Goal: Task Accomplishment & Management: Manage account settings

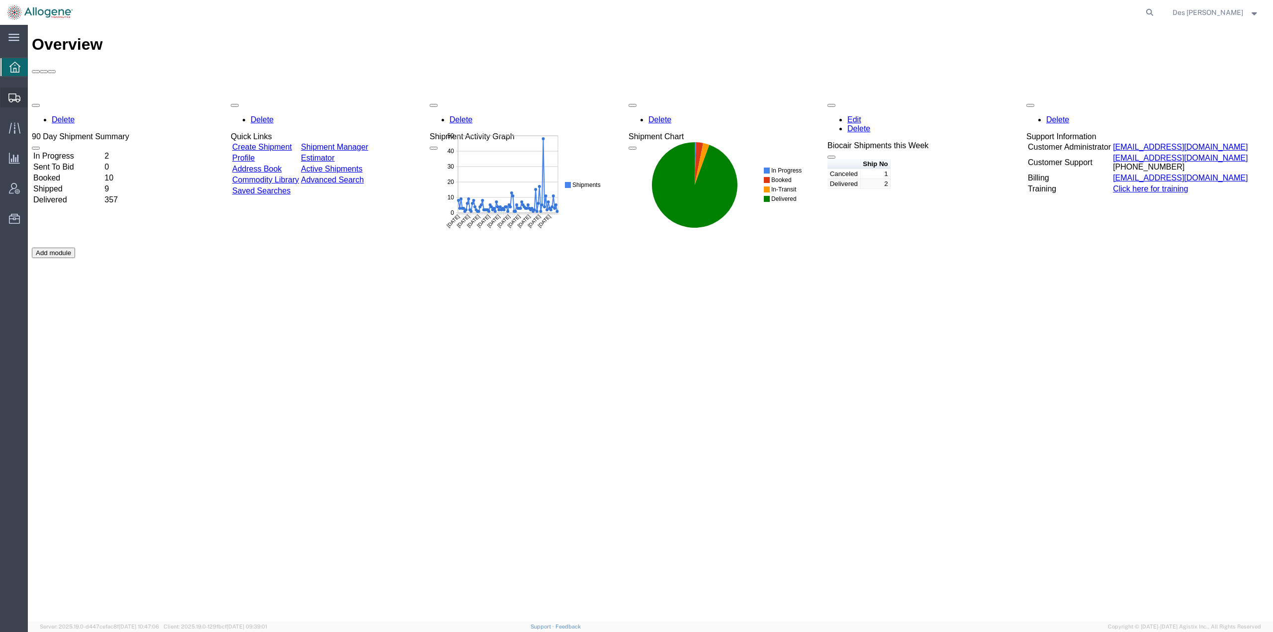
click at [34, 95] on span "Shipments" at bounding box center [30, 98] width 7 height 20
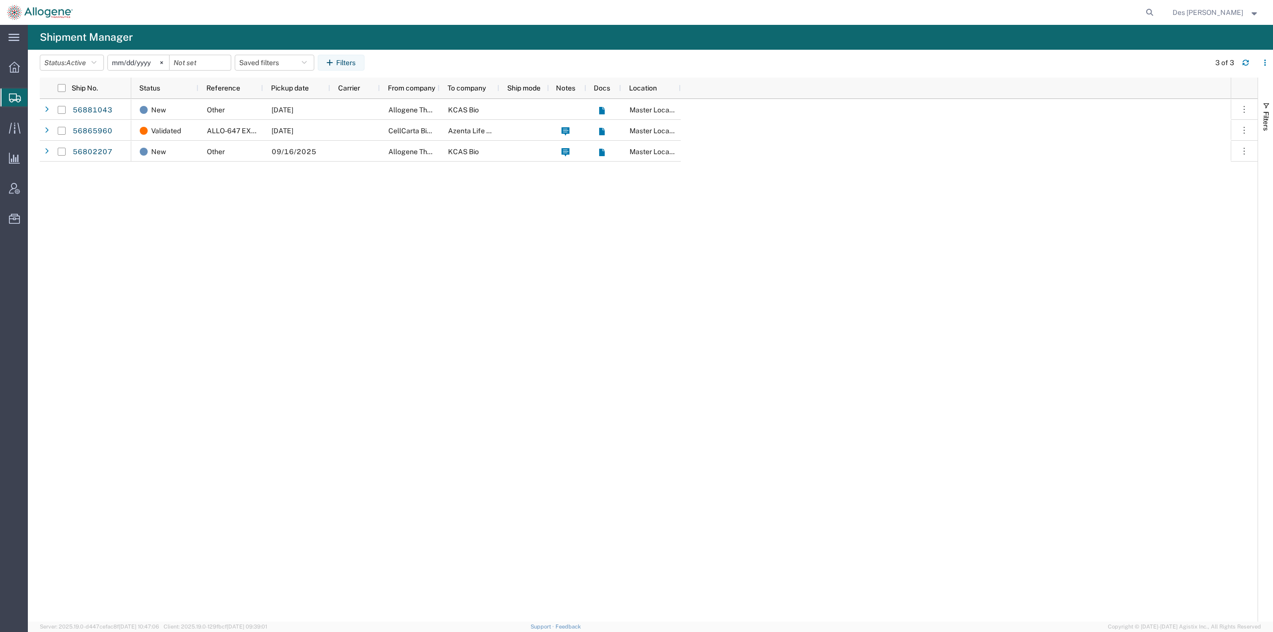
click at [264, 209] on div "New Other [DATE] Allogene Therapeutics KCAS Bio Master Location Validated ALLO-…" at bounding box center [681, 360] width 1100 height 523
click at [94, 109] on link "56881043" at bounding box center [92, 110] width 41 height 16
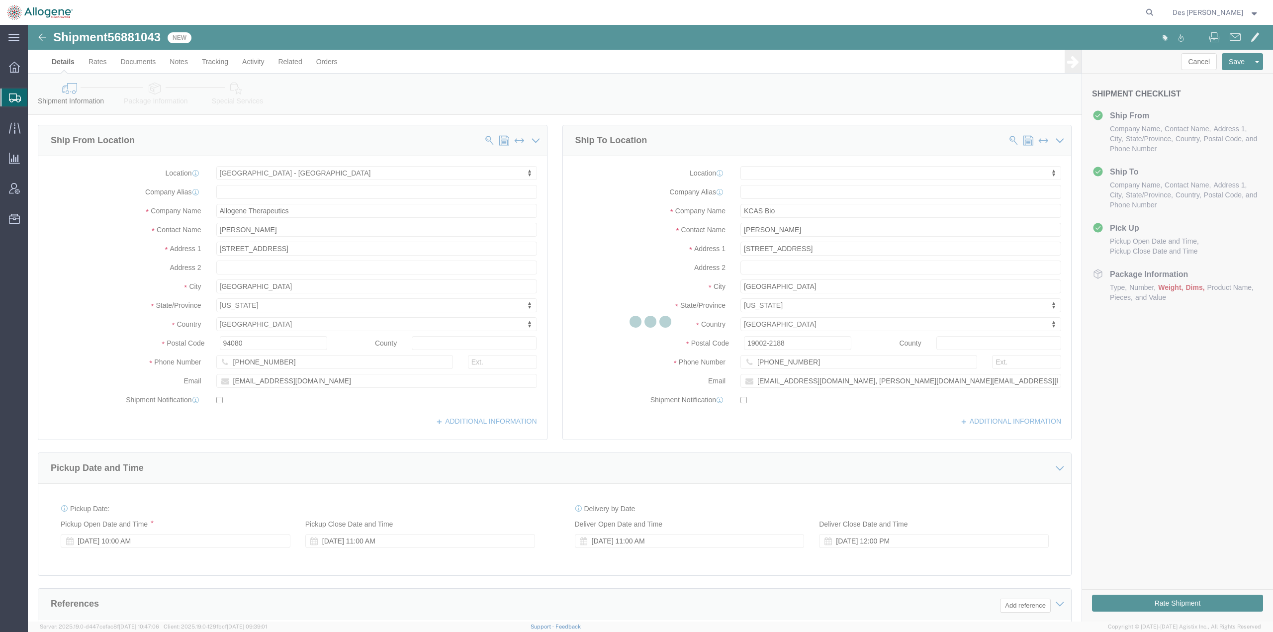
select select "52632"
select select
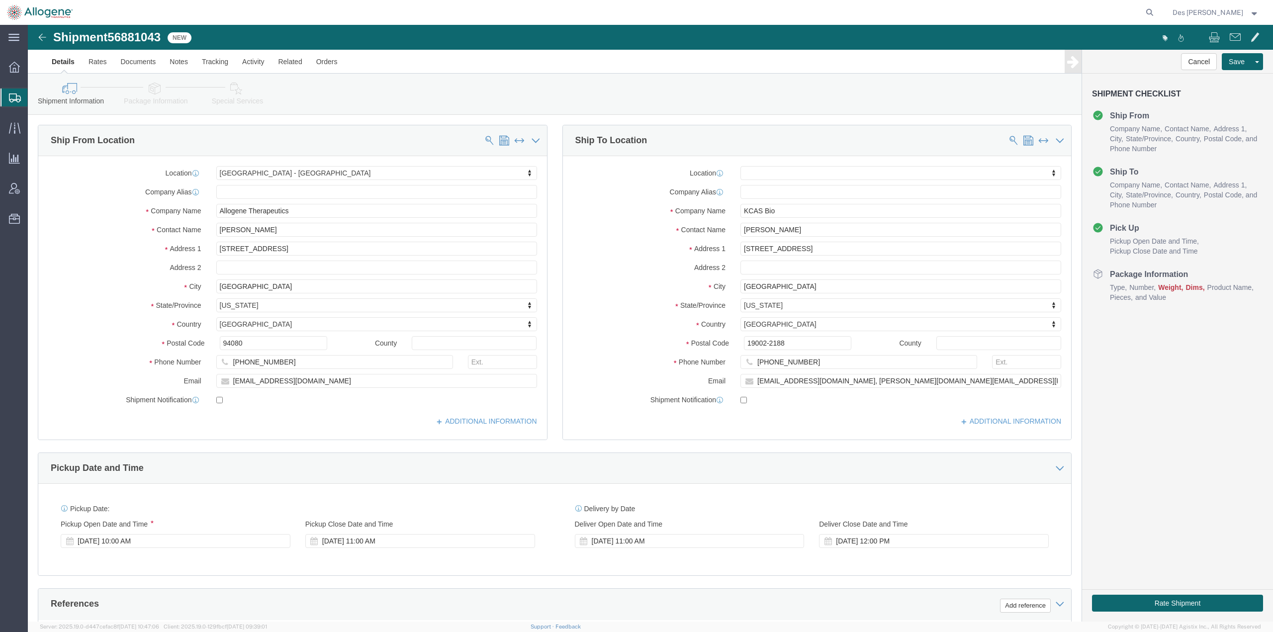
scroll to position [257, 0]
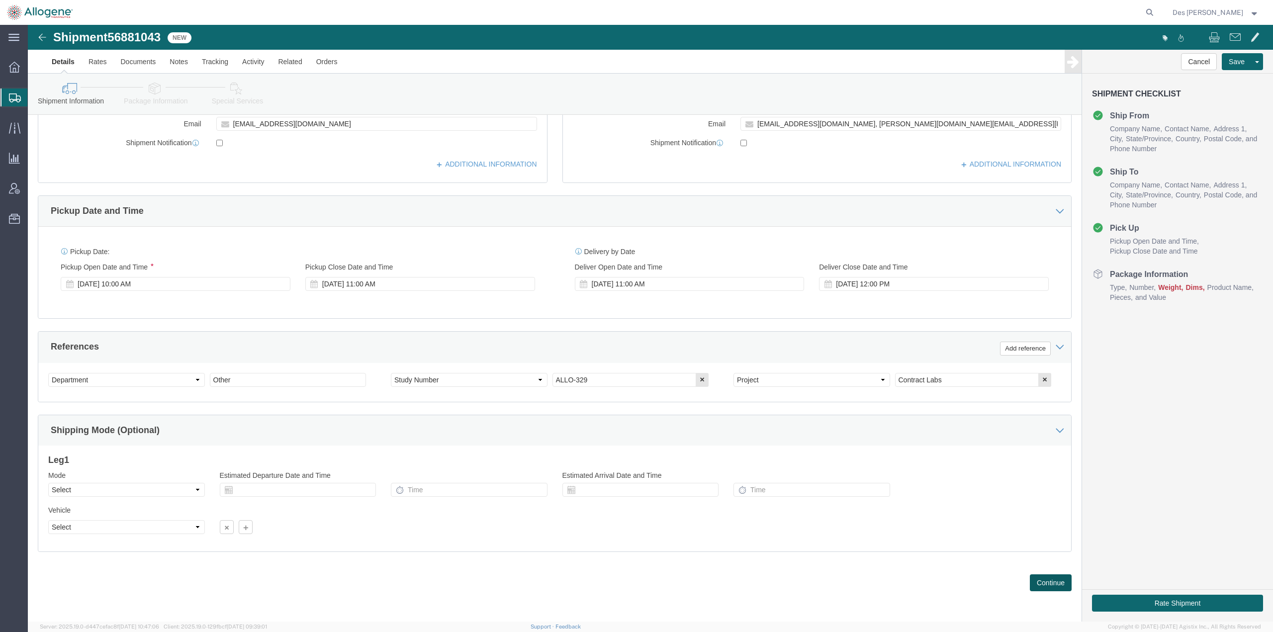
click button "Continue"
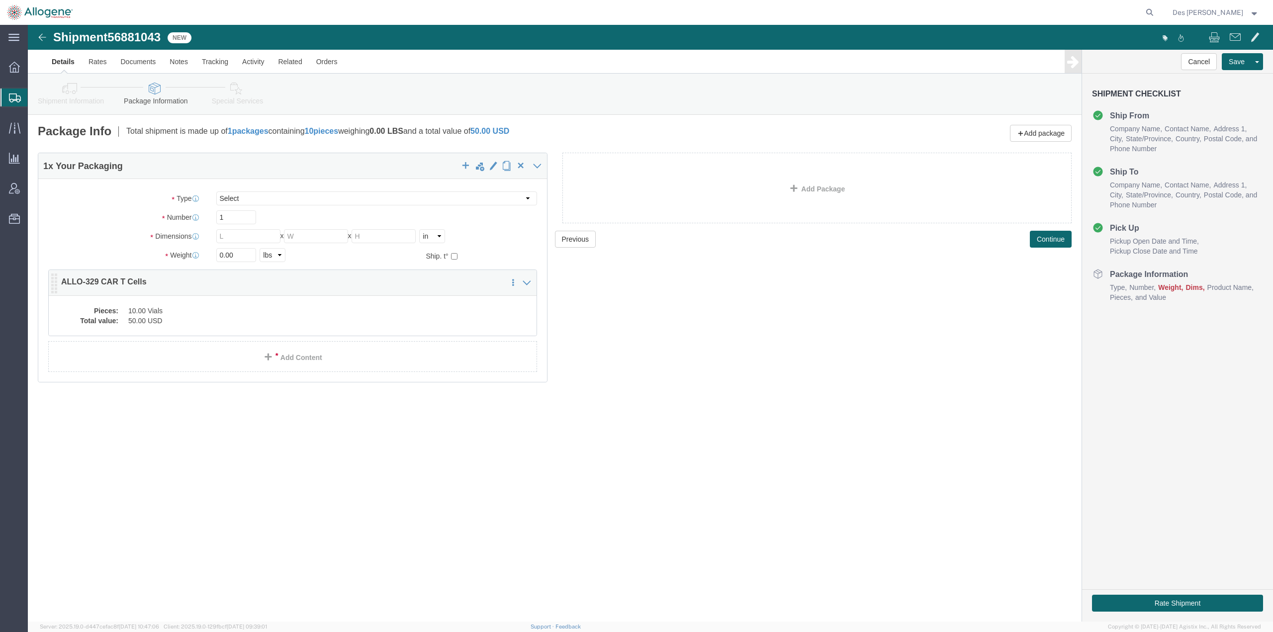
click dd "10.00 Vials"
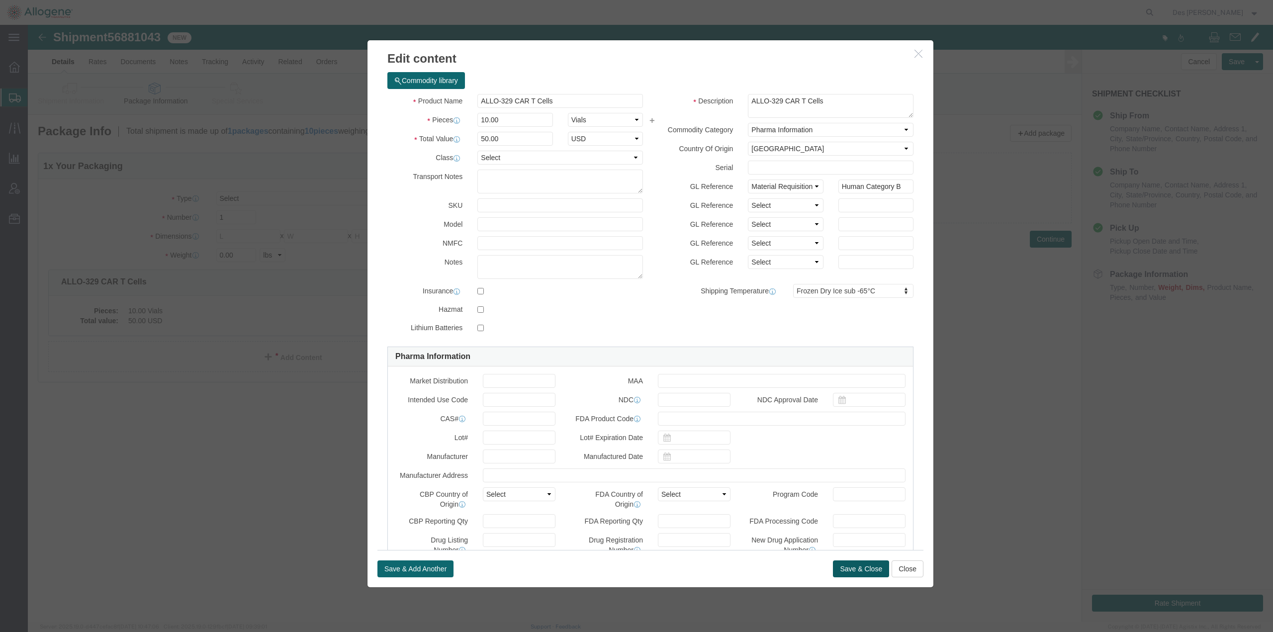
click button "Save & Close"
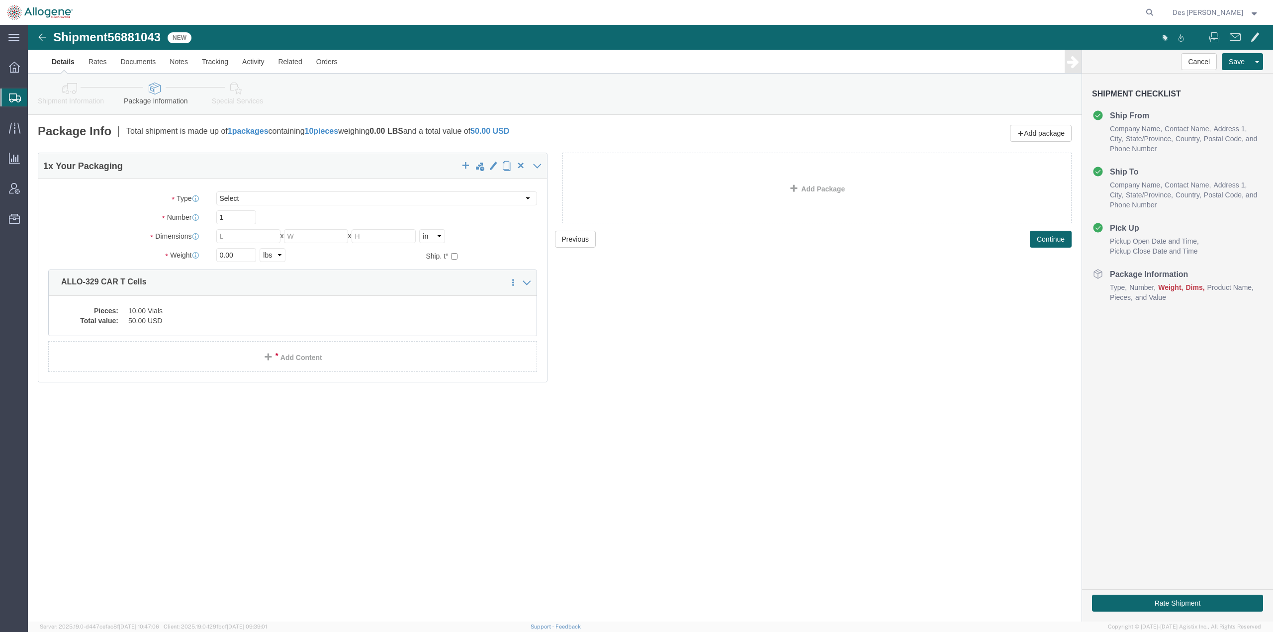
click div "Previous Continue"
drag, startPoint x: 568, startPoint y: 465, endPoint x: 551, endPoint y: 448, distance: 24.3
click div "Shipment 56881043 New Details Rates Documents Notes Tracking Activity Related O…"
click button "Continue"
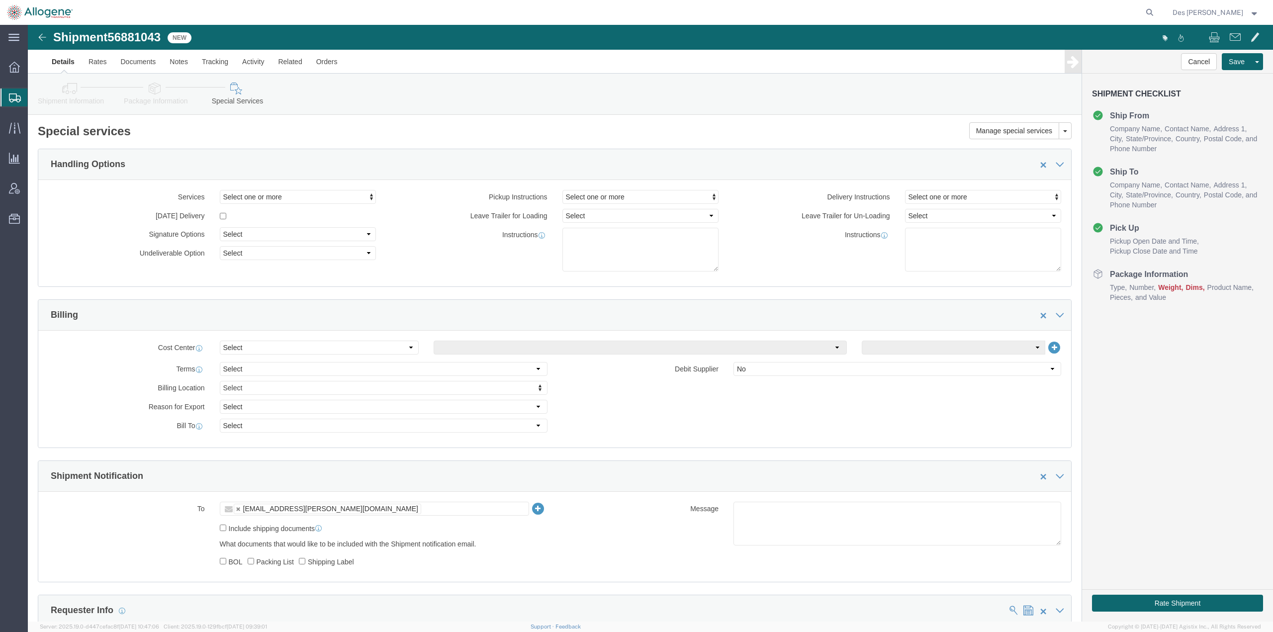
scroll to position [571, 0]
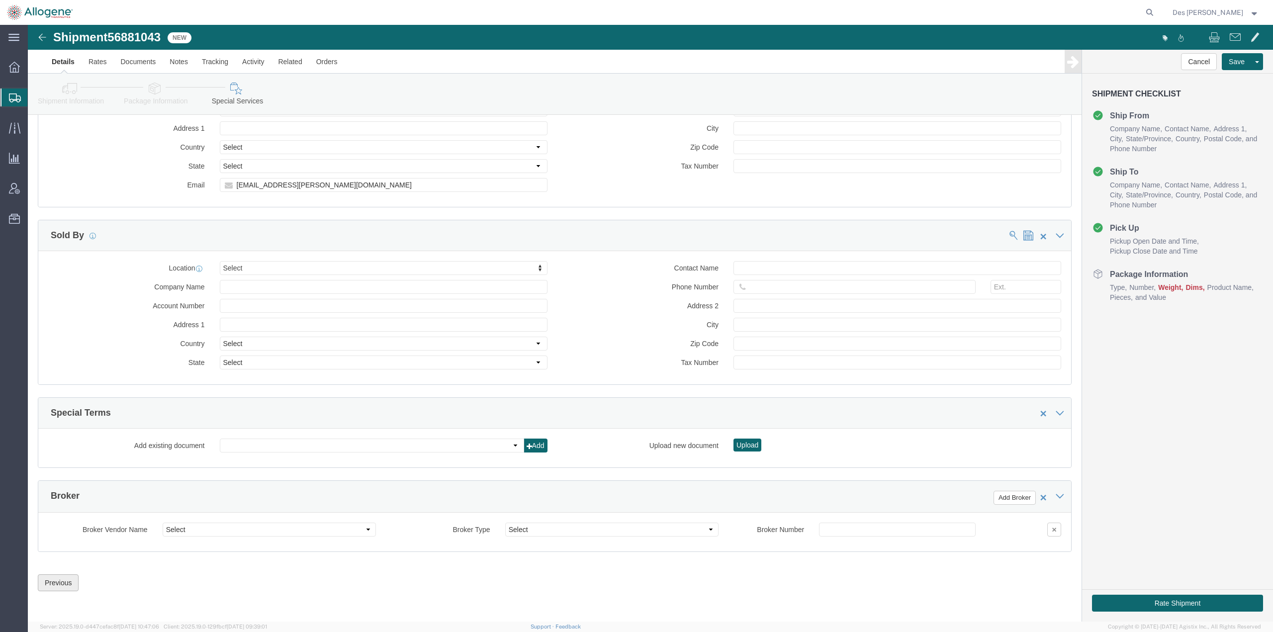
click button "Previous"
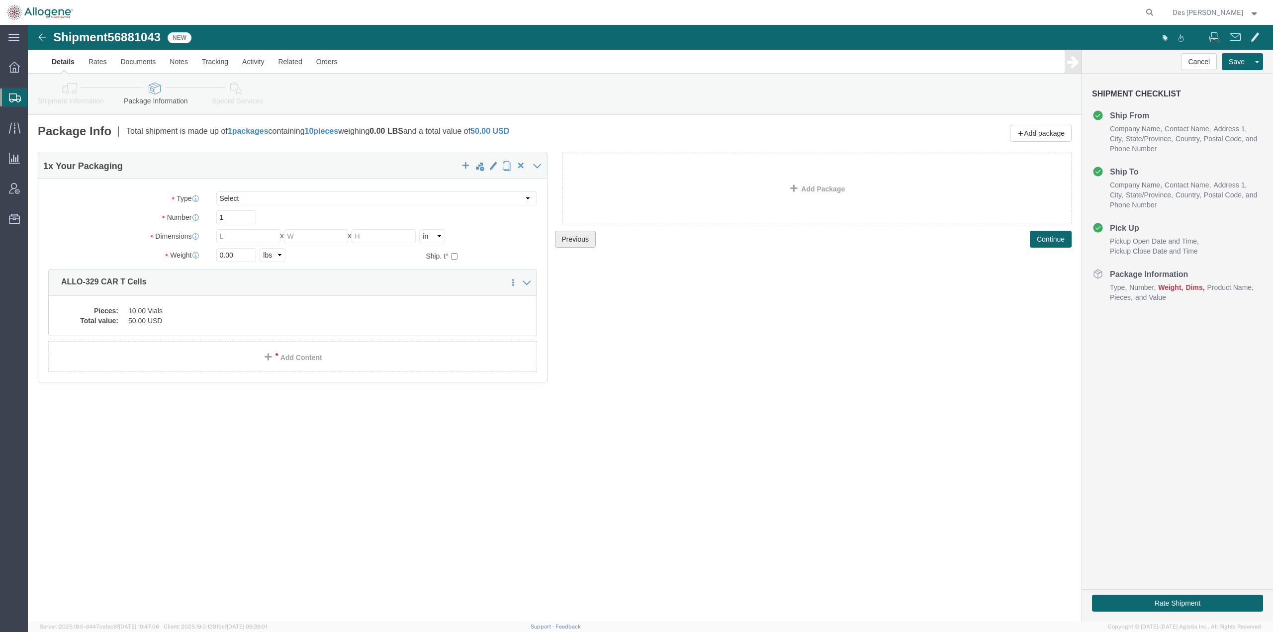
scroll to position [0, 0]
click link "Details"
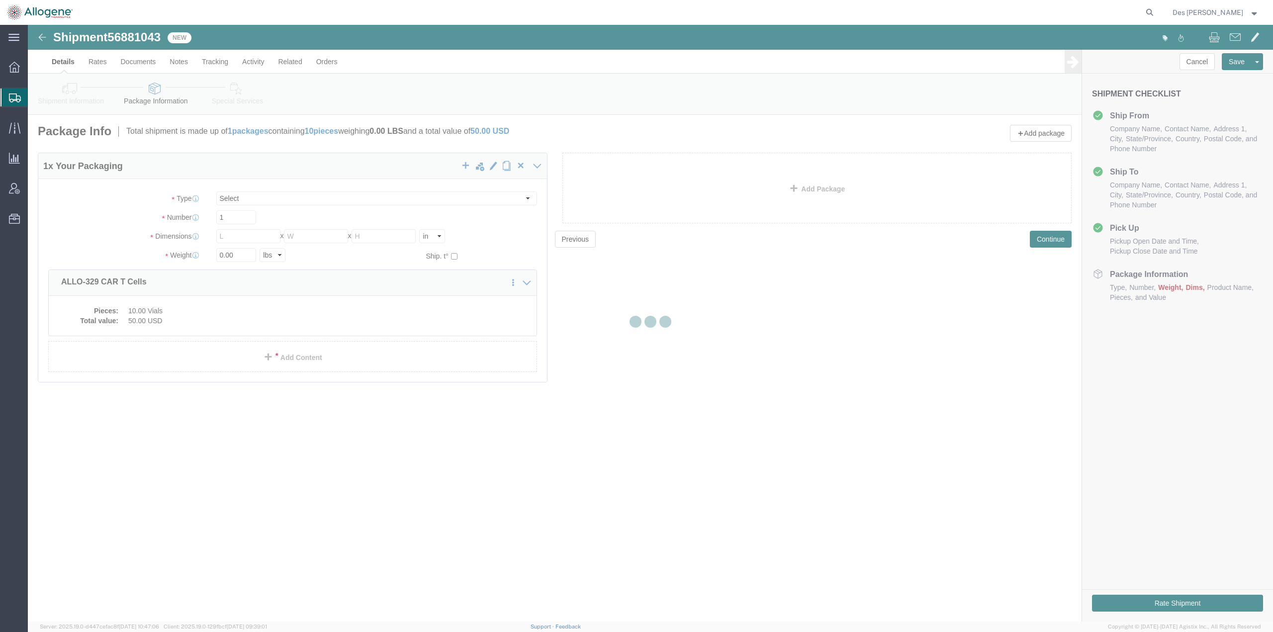
select select "52632"
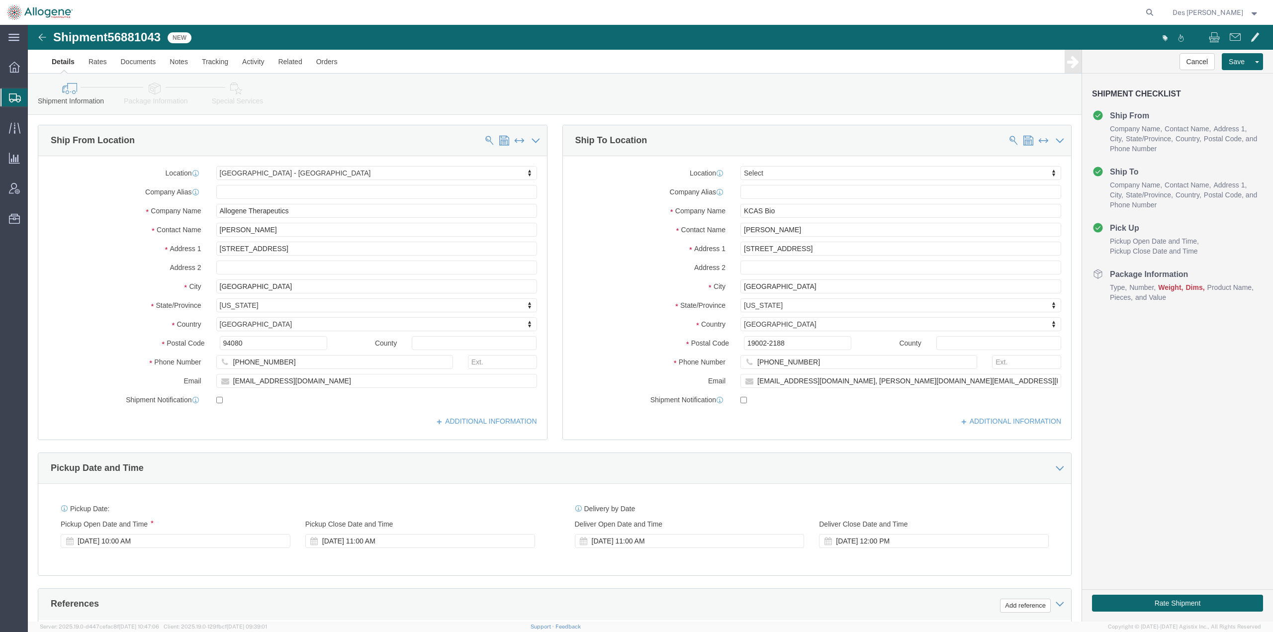
scroll to position [257, 0]
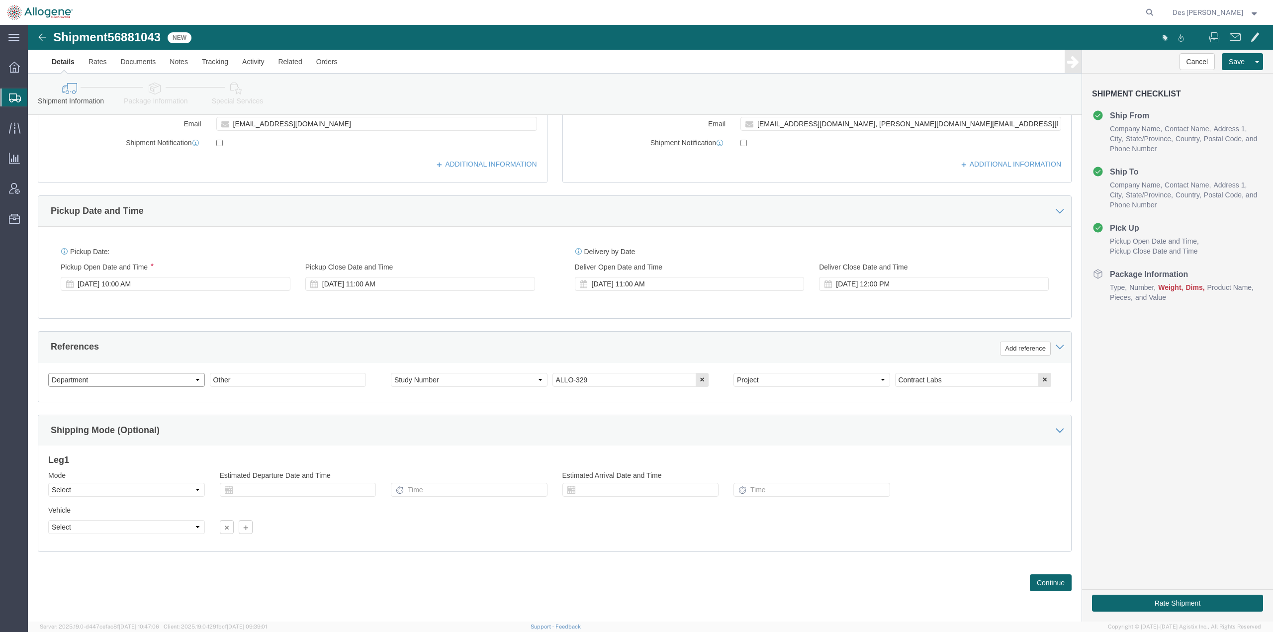
click select "Select Account Type Activity ID Airline Appointment Number ASN Batch Request # …"
select select "CUSTREF"
click select "Select Account Type Activity ID Airline Appointment Number ASN Batch Request # …"
click input "Other"
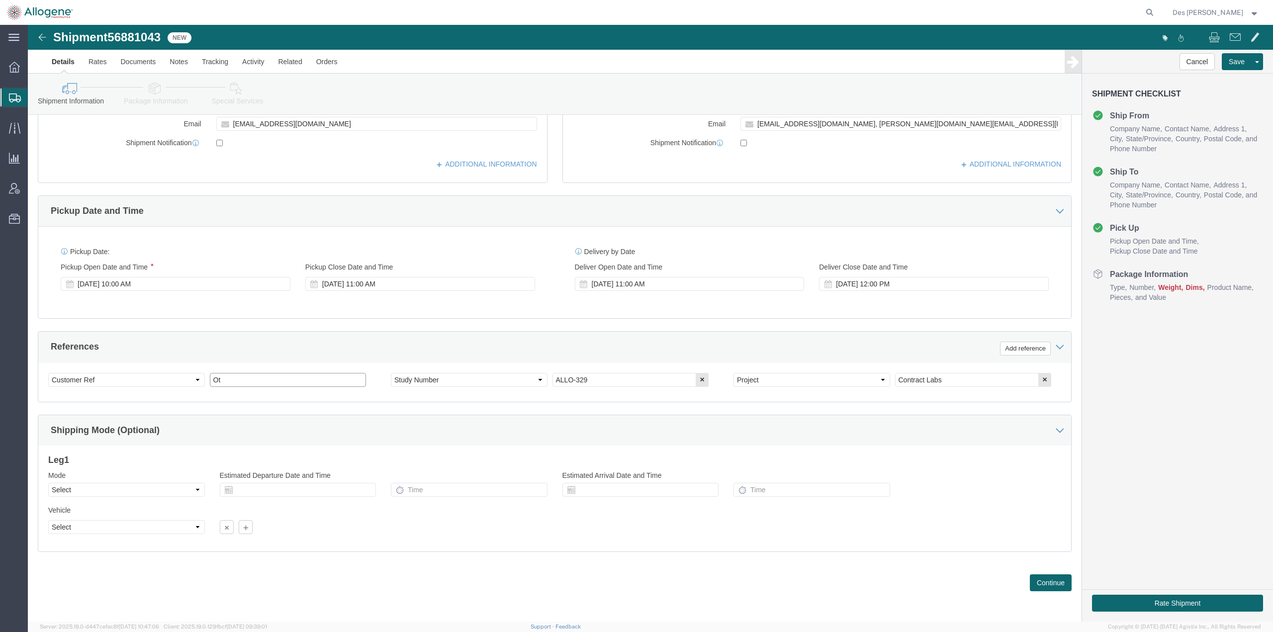
type input "O"
type input "ALLO-329"
click select "Select Account Type Activity ID Airline Appointment Number ASN Batch Request # …"
select select "PURCHORD"
click select "Select Account Type Activity ID Airline Appointment Number ASN Batch Request # …"
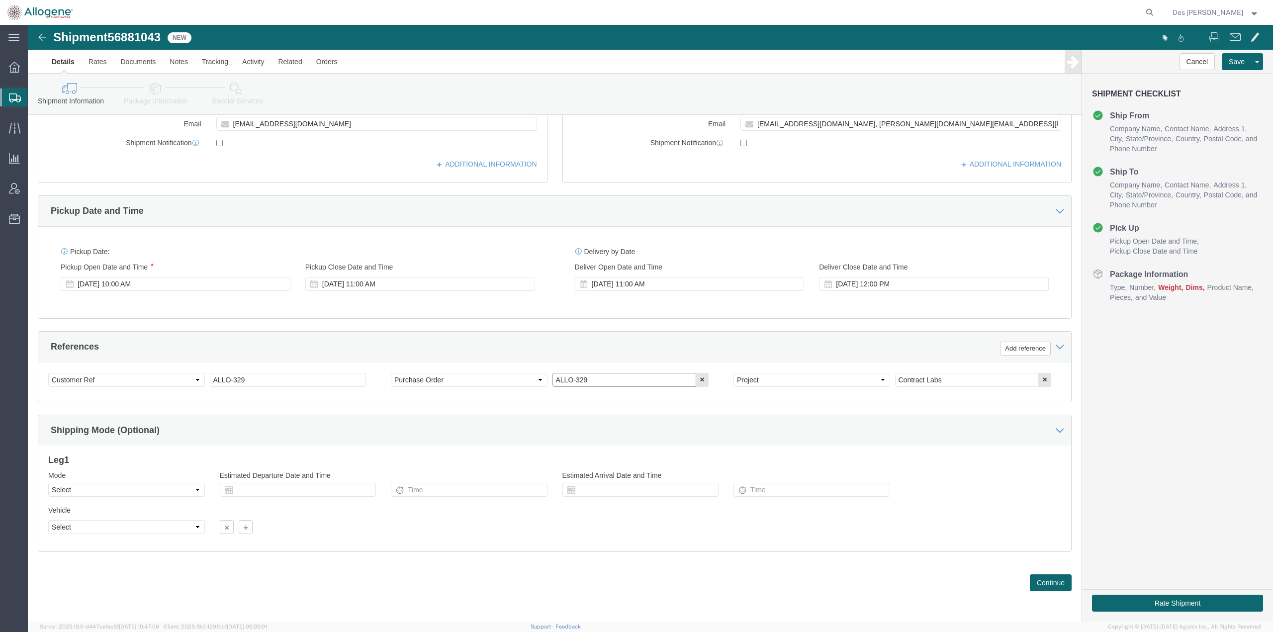
drag, startPoint x: 586, startPoint y: 352, endPoint x: 463, endPoint y: 351, distance: 122.9
click div "Select Account Type Activity ID Airline Appointment Number ASN Batch Request # …"
type input "2952"
drag, startPoint x: 1025, startPoint y: 557, endPoint x: 1087, endPoint y: 459, distance: 116.5
click button "Continue"
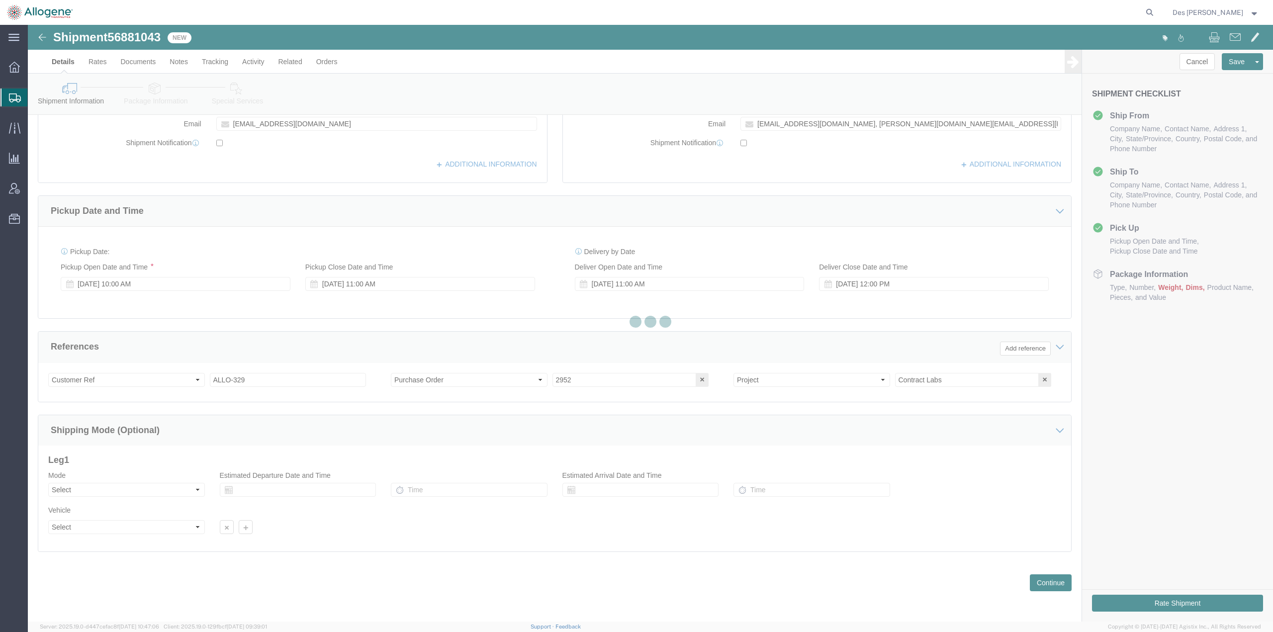
click at [1162, 381] on div at bounding box center [650, 323] width 1245 height 597
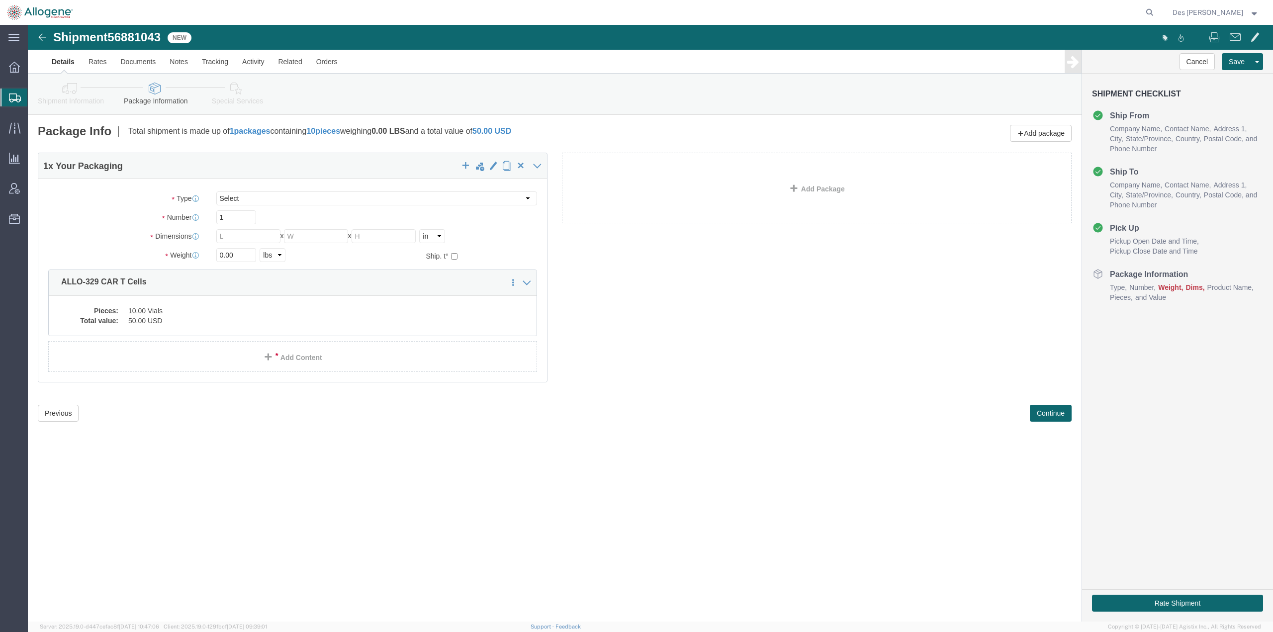
scroll to position [0, 0]
drag, startPoint x: 1194, startPoint y: 389, endPoint x: 1189, endPoint y: 398, distance: 10.2
click div "Cancel Save Assign To Clone Shipment Save As Template Shipment Checklist Ship F…"
click select "Select [DATE] Ambient [DATE] Dry Ice BC30 BC30 Ambient BC42 BC42 Frozen BC61 (C…"
select select "BC04"
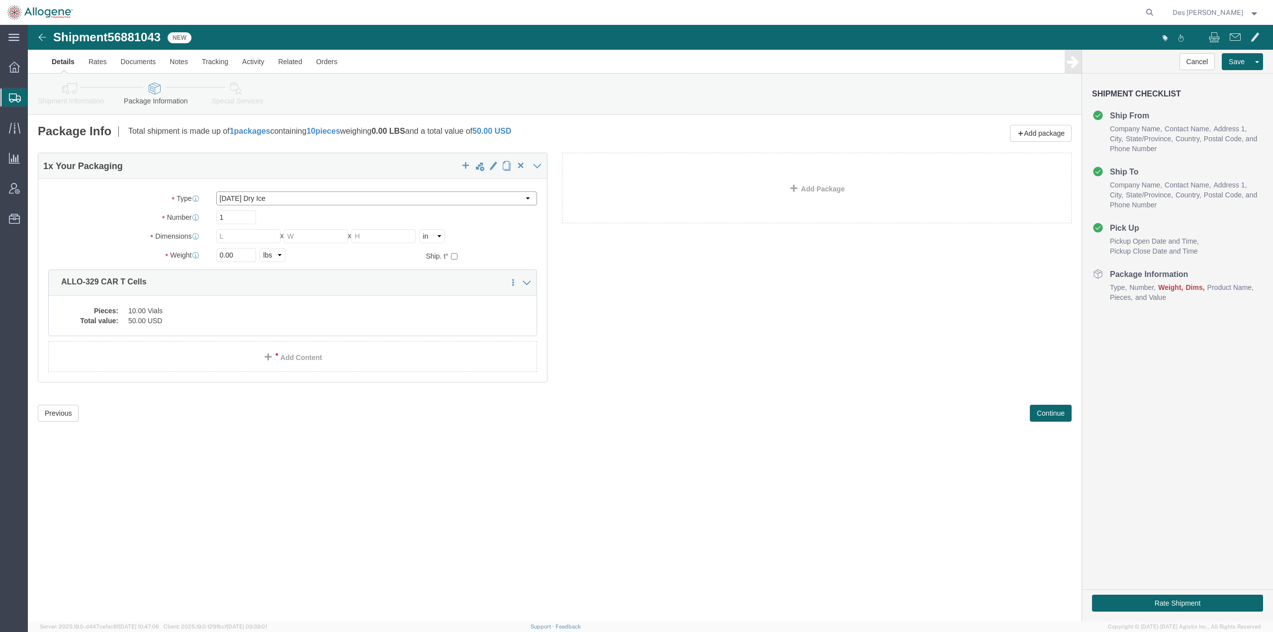
click select "Select [DATE] Ambient [DATE] Dry Ice BC30 BC30 Ambient BC42 BC42 Frozen BC61 (C…"
type input "35.80"
type input "29.10"
type input "29.50"
type input "19.8"
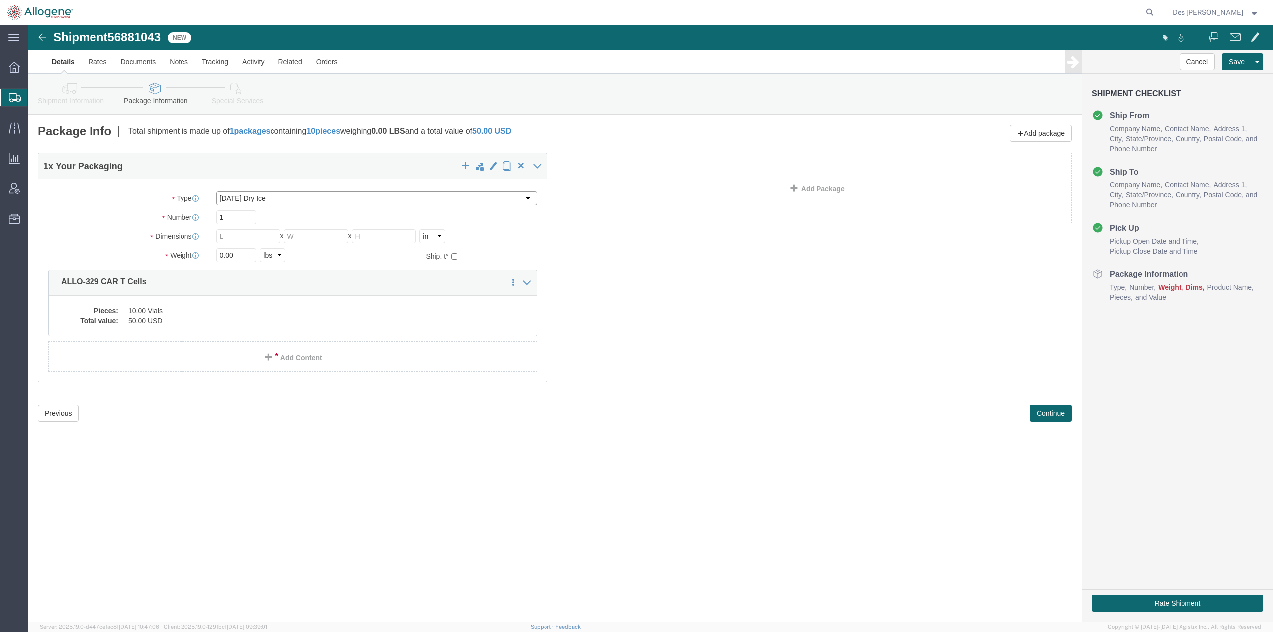
type input "FROZEN"
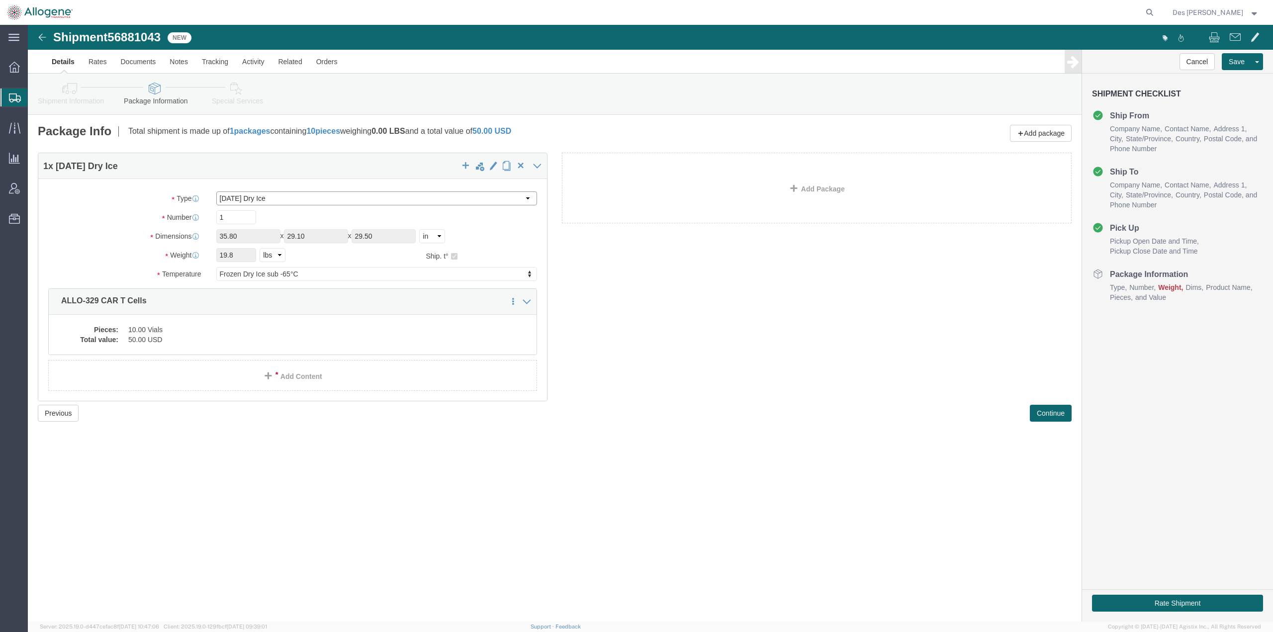
click select "Select [DATE] Ambient [DATE] Dry Ice BC30 BC30 Ambient BC42 BC42 Frozen BC61 (C…"
select select "BC02"
click select "Select [DATE] Ambient [DATE] Dry Ice BC30 BC30 Ambient BC42 BC42 Frozen BC61 (C…"
type input "18.10"
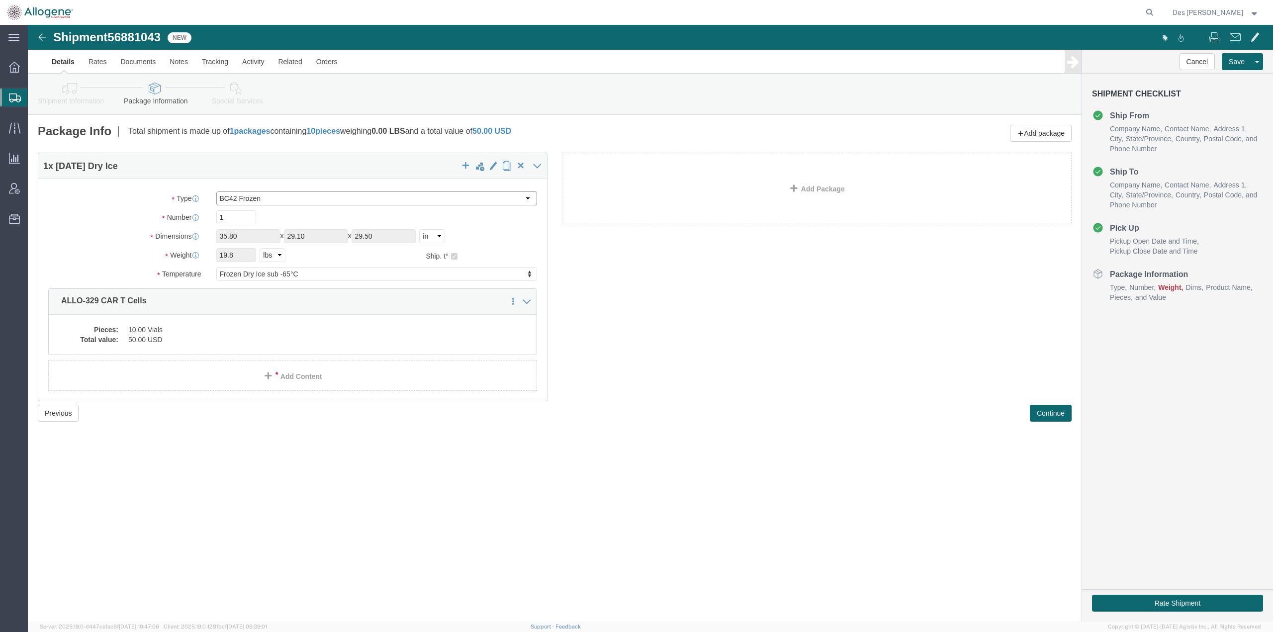
type input "22.00"
click div "1 x BC42 Frozen Package Type Select [DATE] Ambient [DATE] Dry Ice BC30 BC30 Amb…"
click button "Continue"
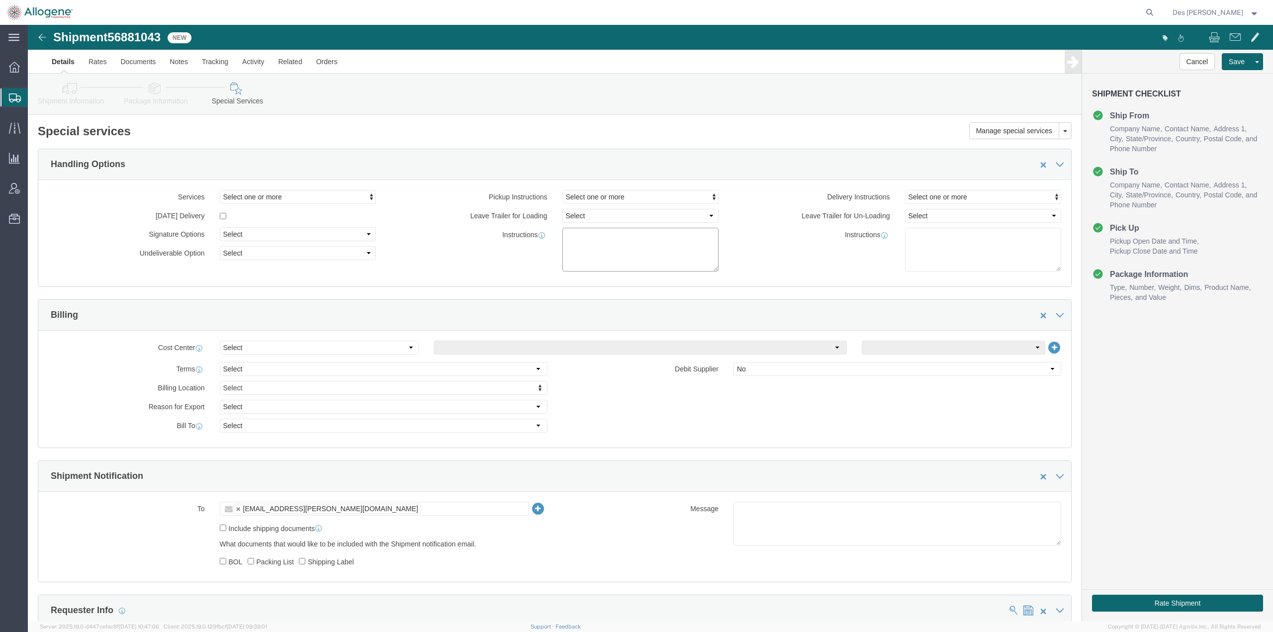
click textarea
click button "Save"
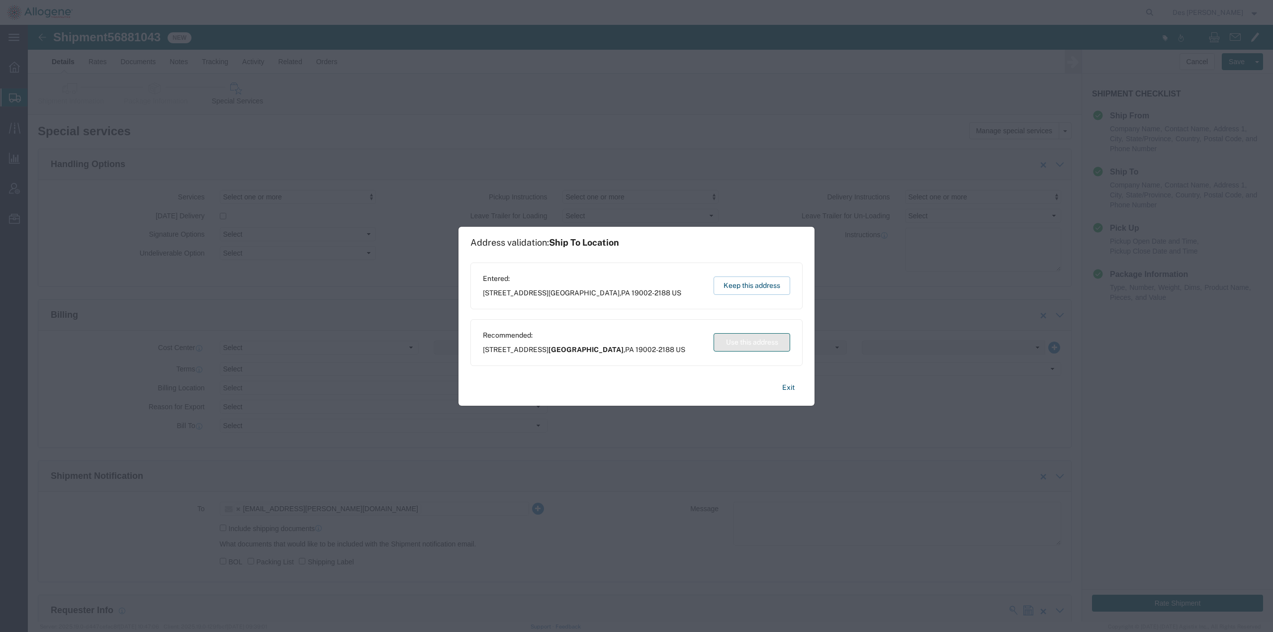
click at [755, 341] on button "Use this address" at bounding box center [752, 342] width 77 height 18
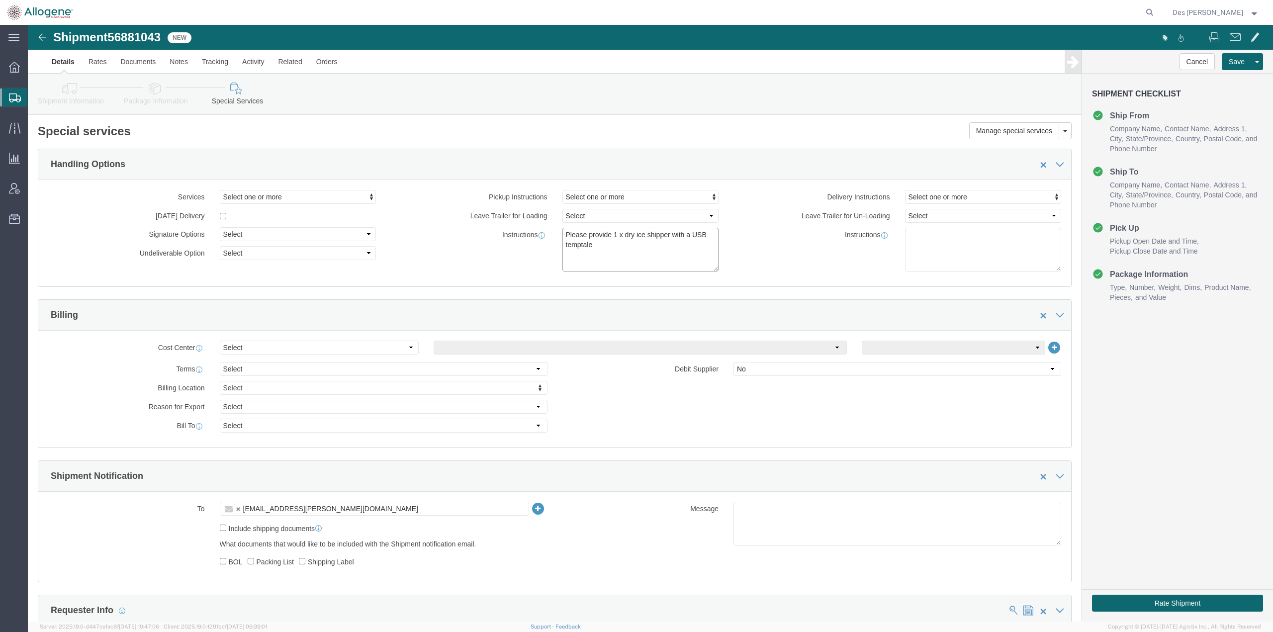
click textarea "Please provide 1 x dry ice shipper with a USB temptale"
type textarea "Please provide 1 x dry ice shipper with a USB Temptale"
click div "Billing Location Select Select My Profile Location Master Location [GEOGRAPHIC_…"
click button "Rate Shipment"
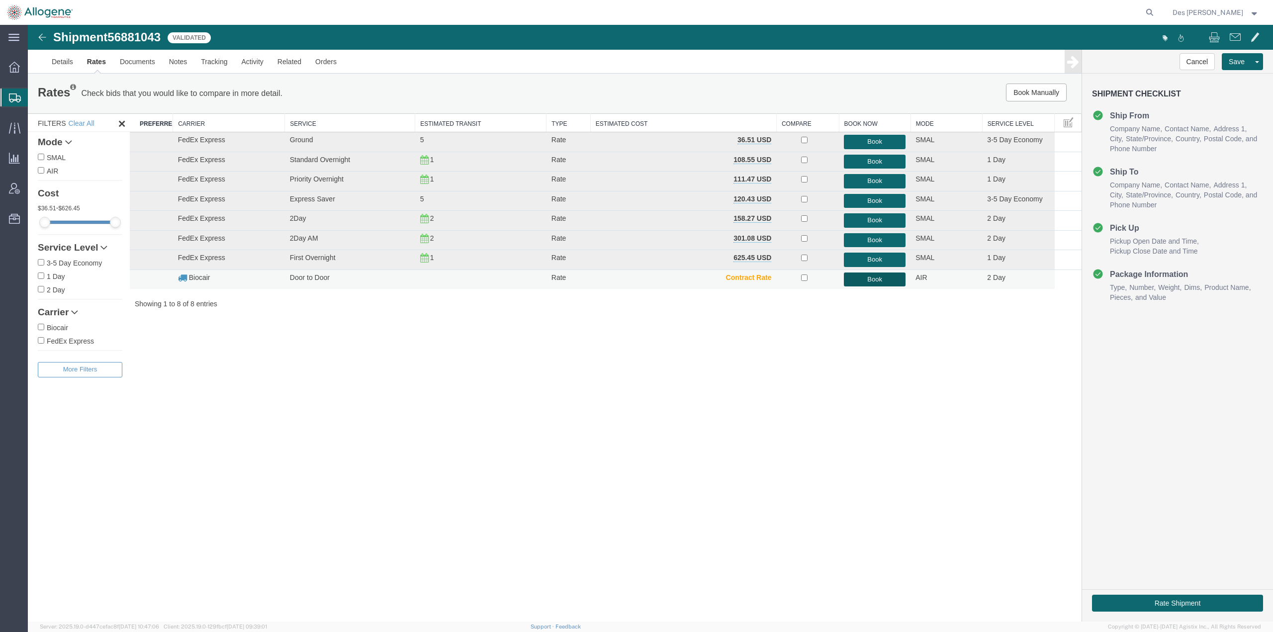
click at [869, 283] on button "Book" at bounding box center [875, 280] width 62 height 14
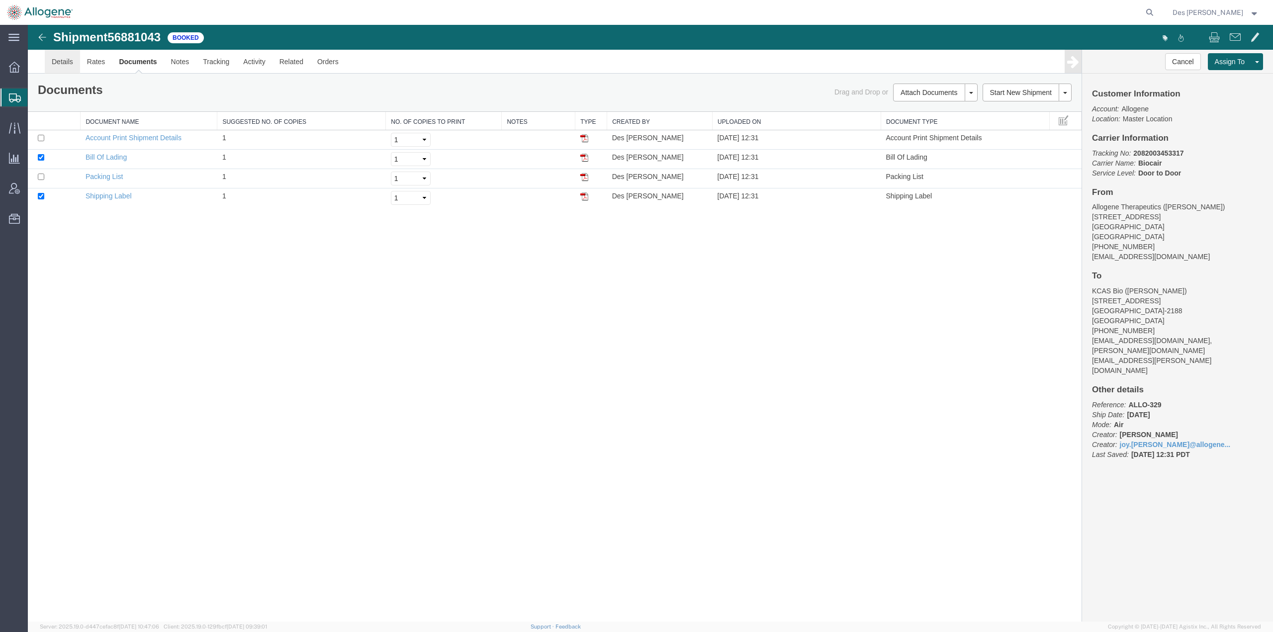
click at [68, 62] on link "Details" at bounding box center [62, 62] width 35 height 24
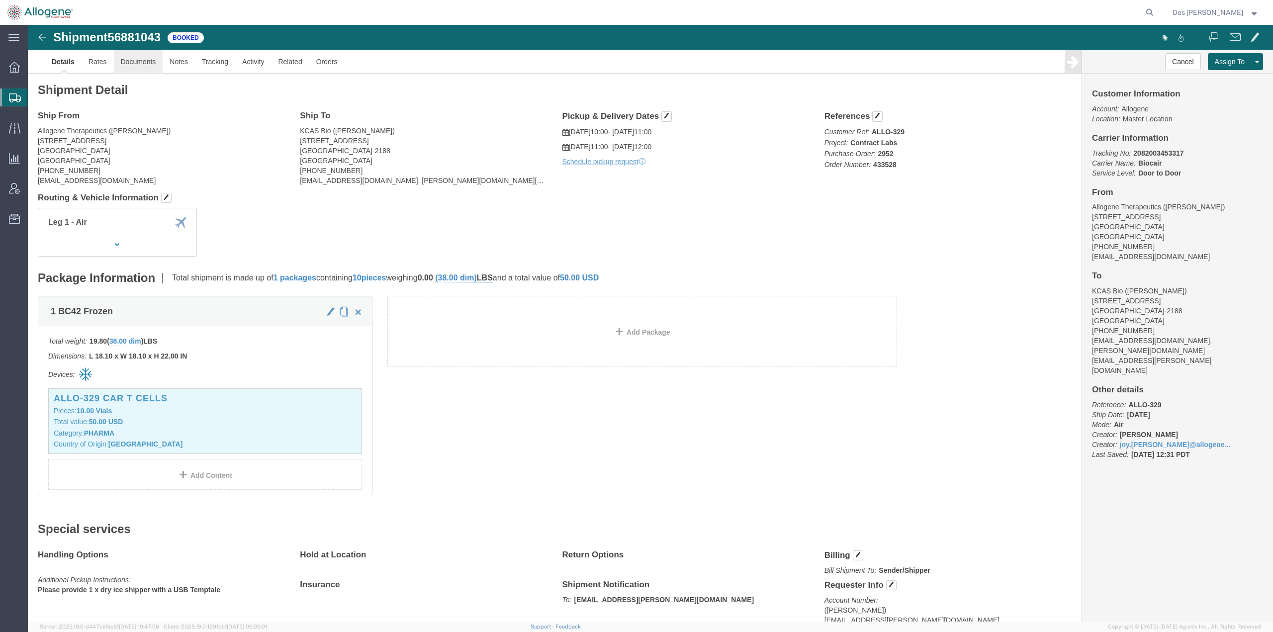
click link "Documents"
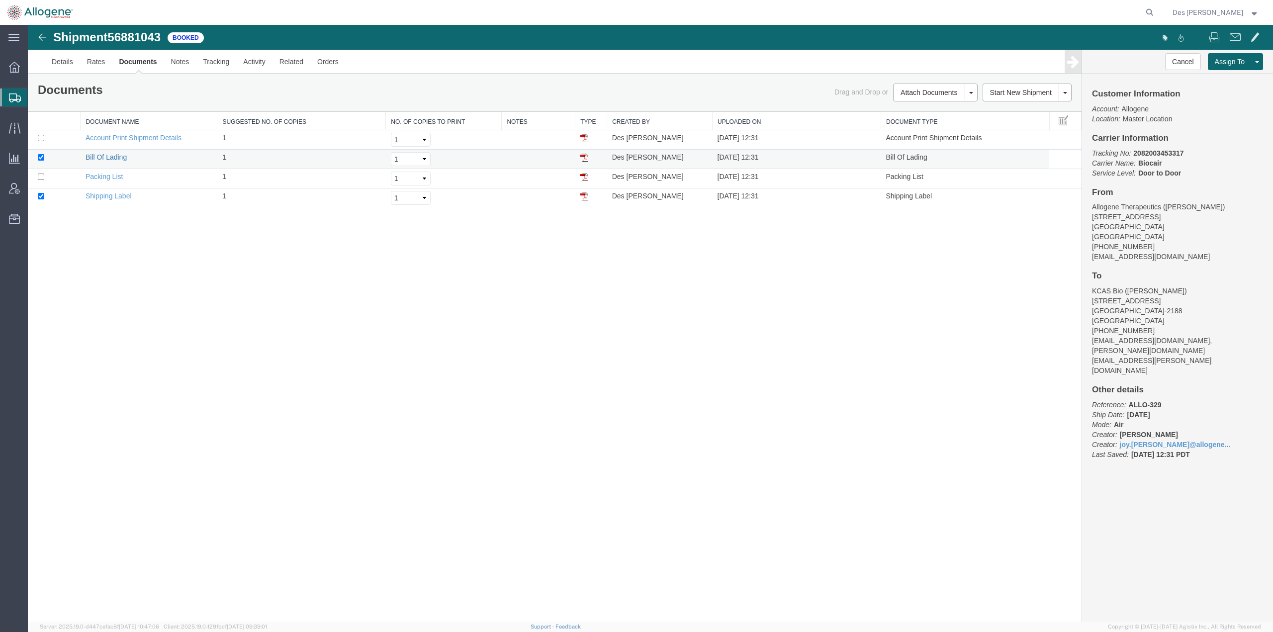
click at [120, 159] on link "Bill Of Lading" at bounding box center [106, 157] width 41 height 8
click at [451, 341] on div "Shipment 56881043 4 of 4 Booked Details Rates Documents Notes Tracking Activity…" at bounding box center [650, 323] width 1245 height 597
click at [35, 96] on span "Shipments" at bounding box center [31, 98] width 8 height 20
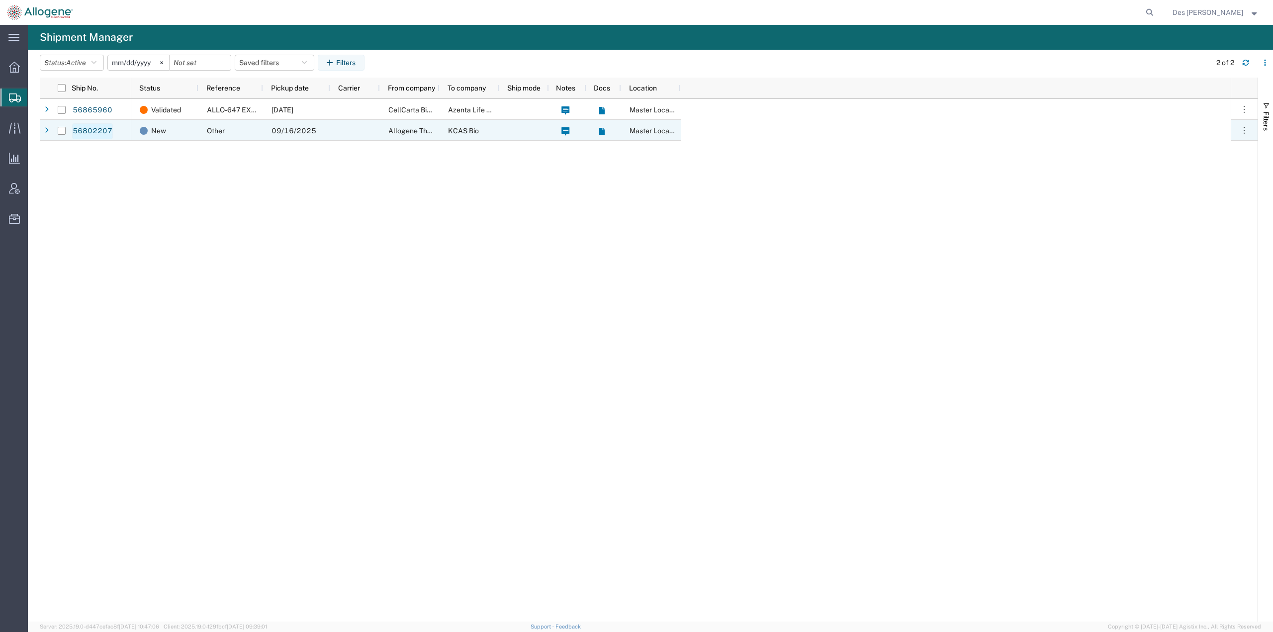
click at [98, 130] on link "56802207" at bounding box center [92, 131] width 41 height 16
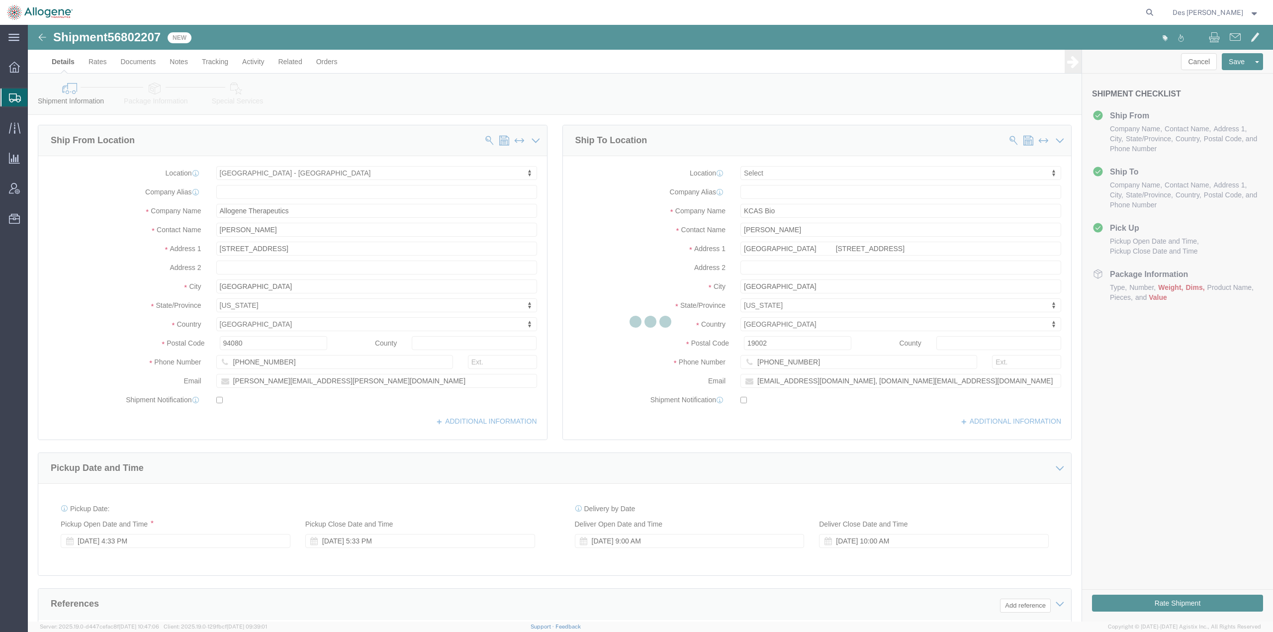
select select "52632"
select select
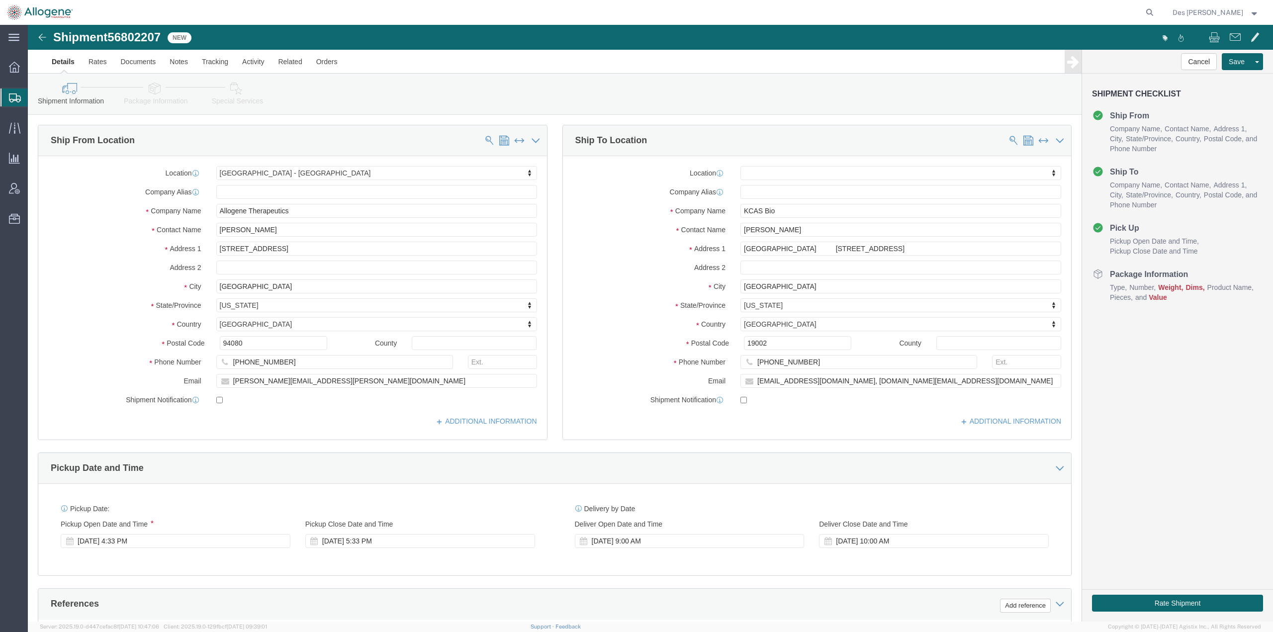
scroll to position [257, 0]
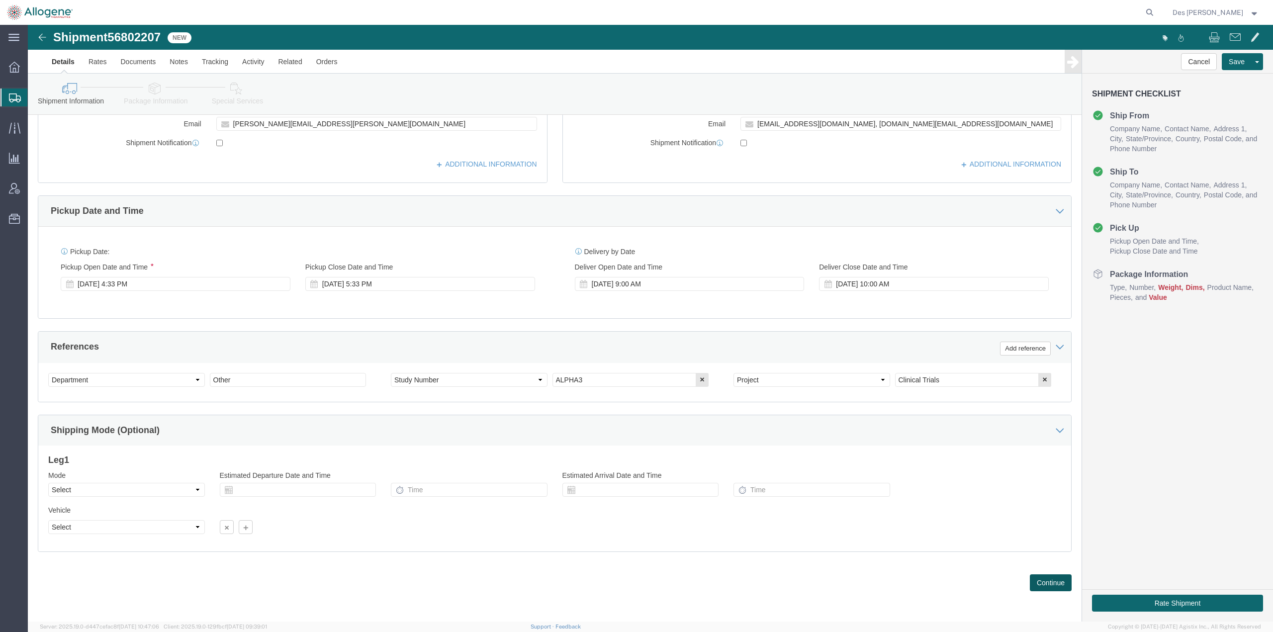
drag, startPoint x: 1007, startPoint y: 557, endPoint x: 980, endPoint y: 560, distance: 26.5
click button "Continue"
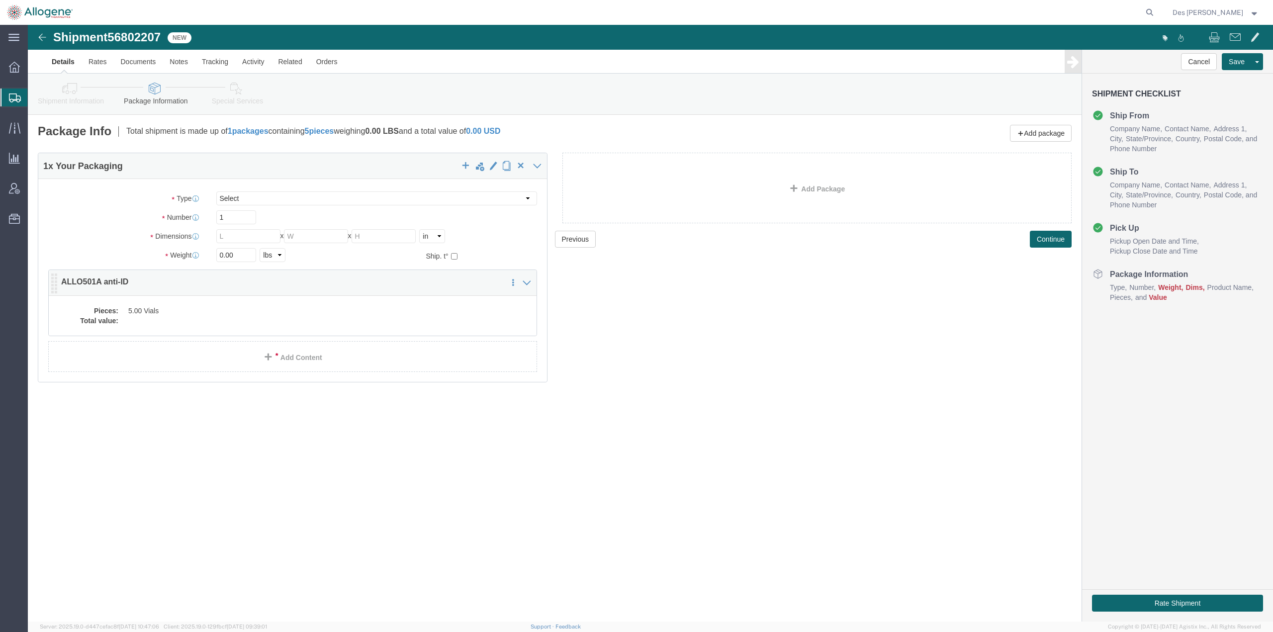
click dd "5.00 Vials"
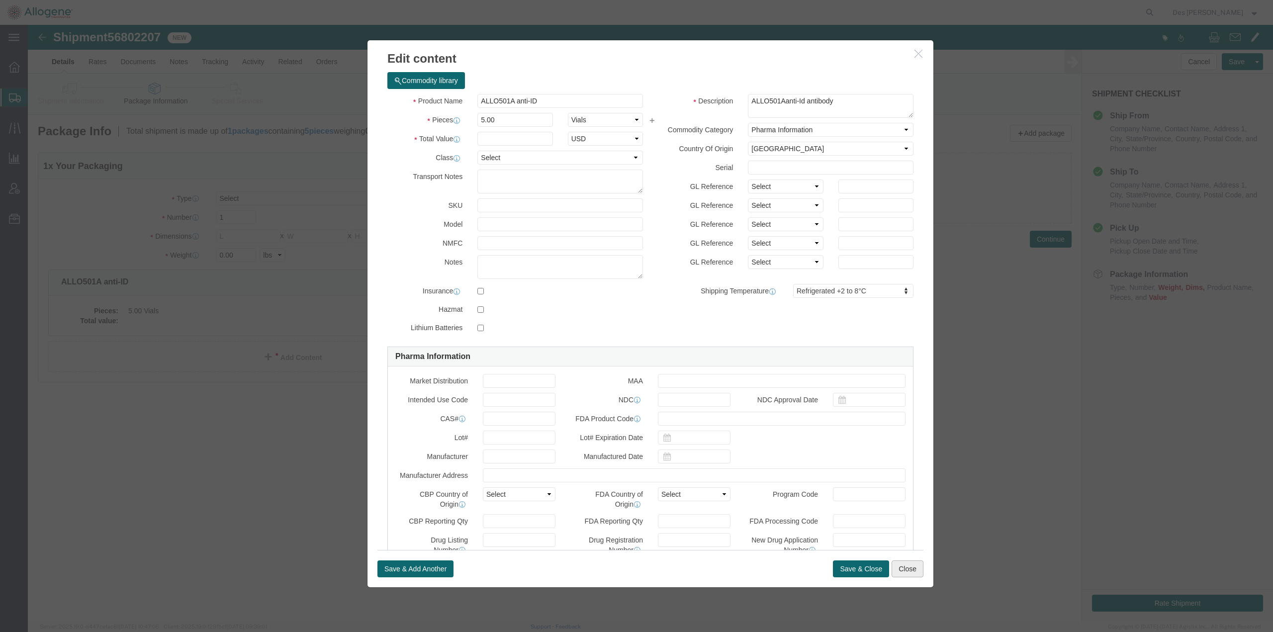
click button "Close"
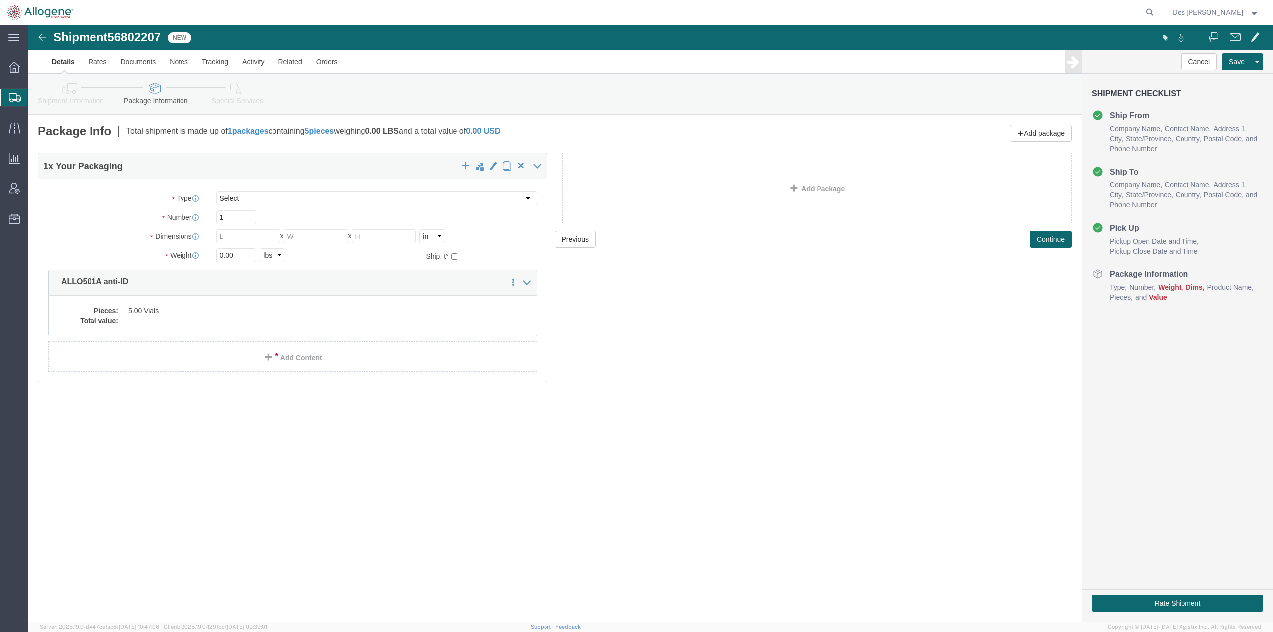
click link "Details"
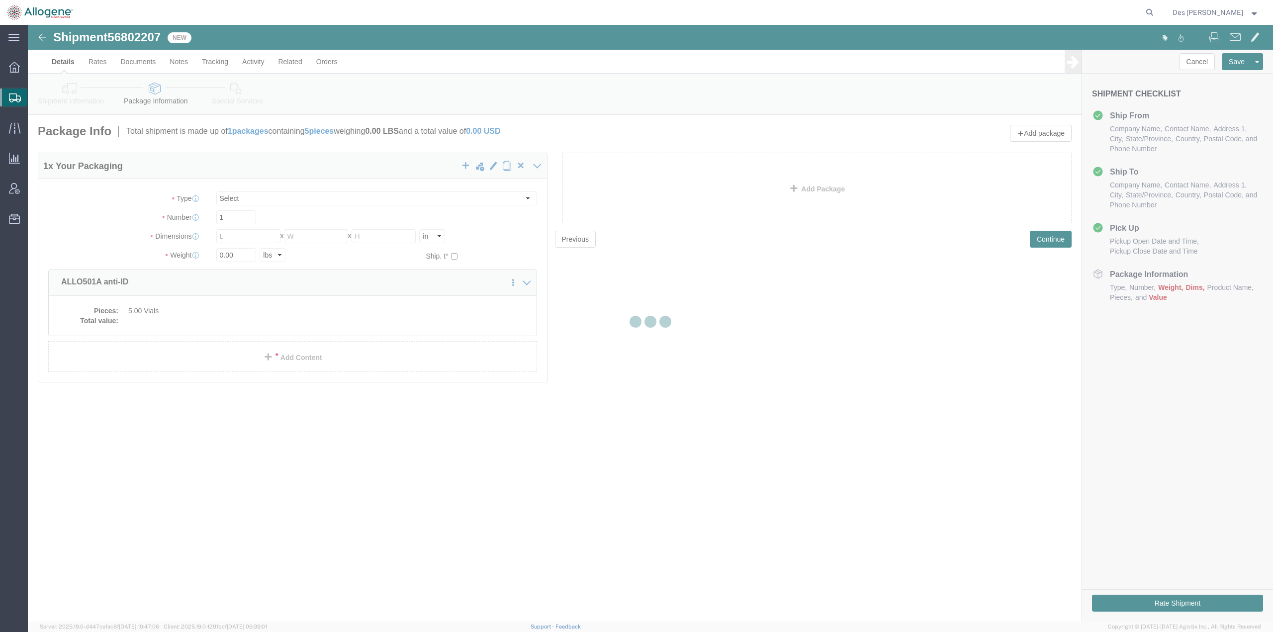
select select "52632"
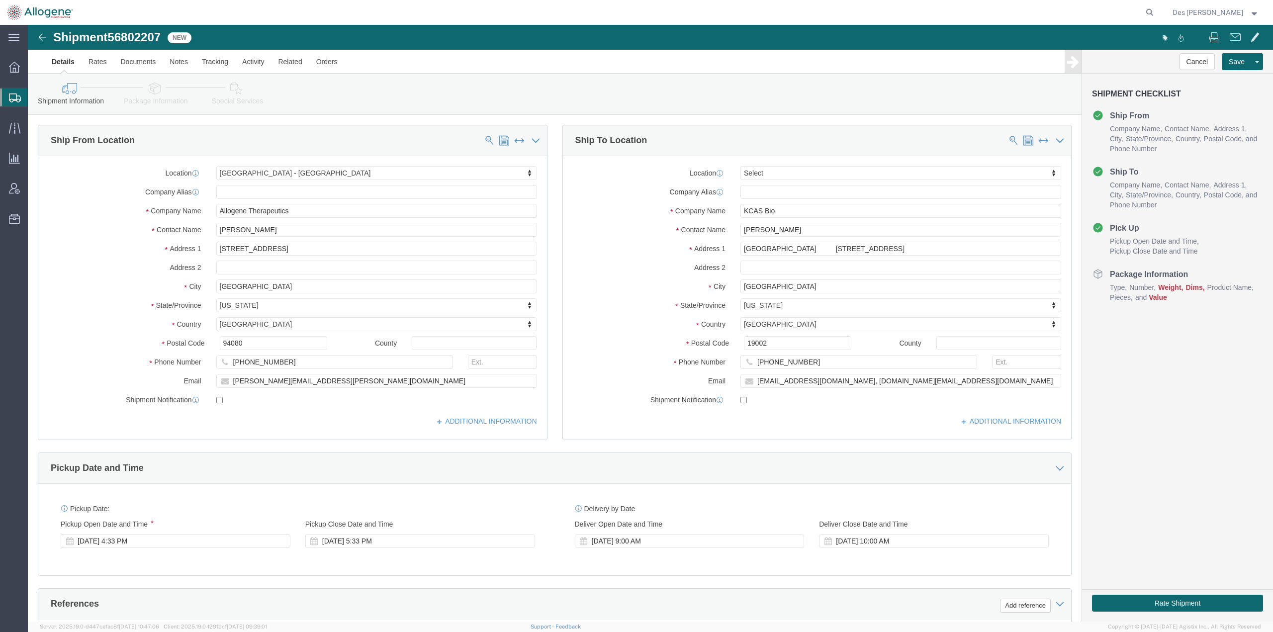
scroll to position [257, 0]
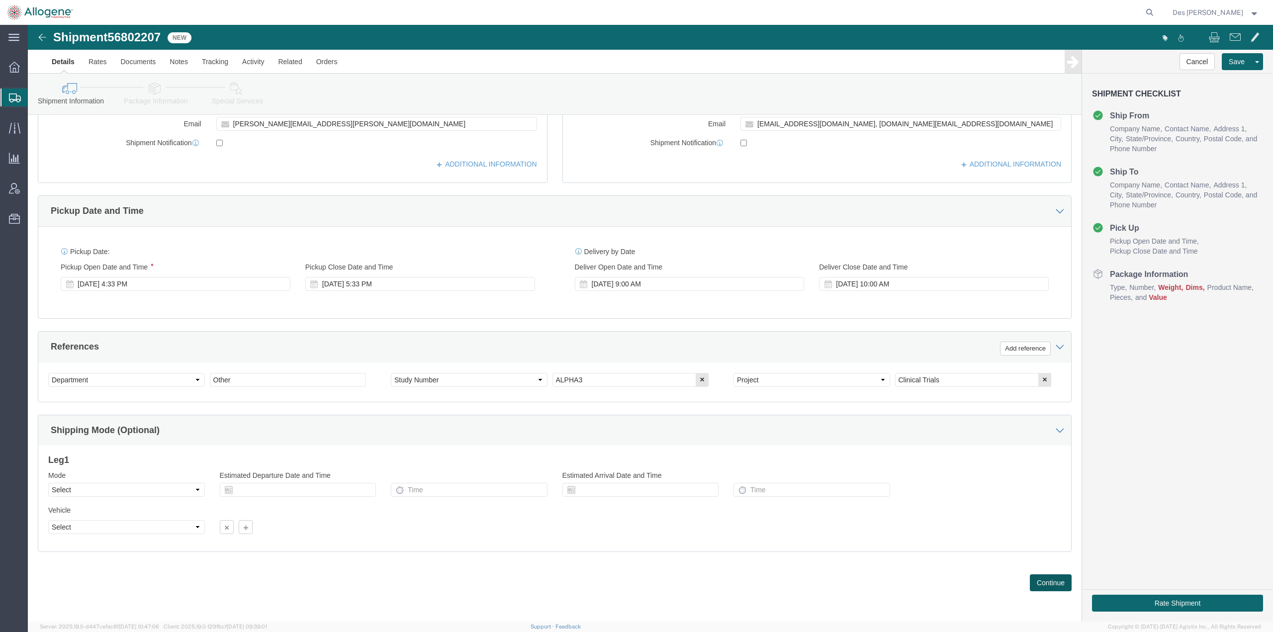
click button "Continue"
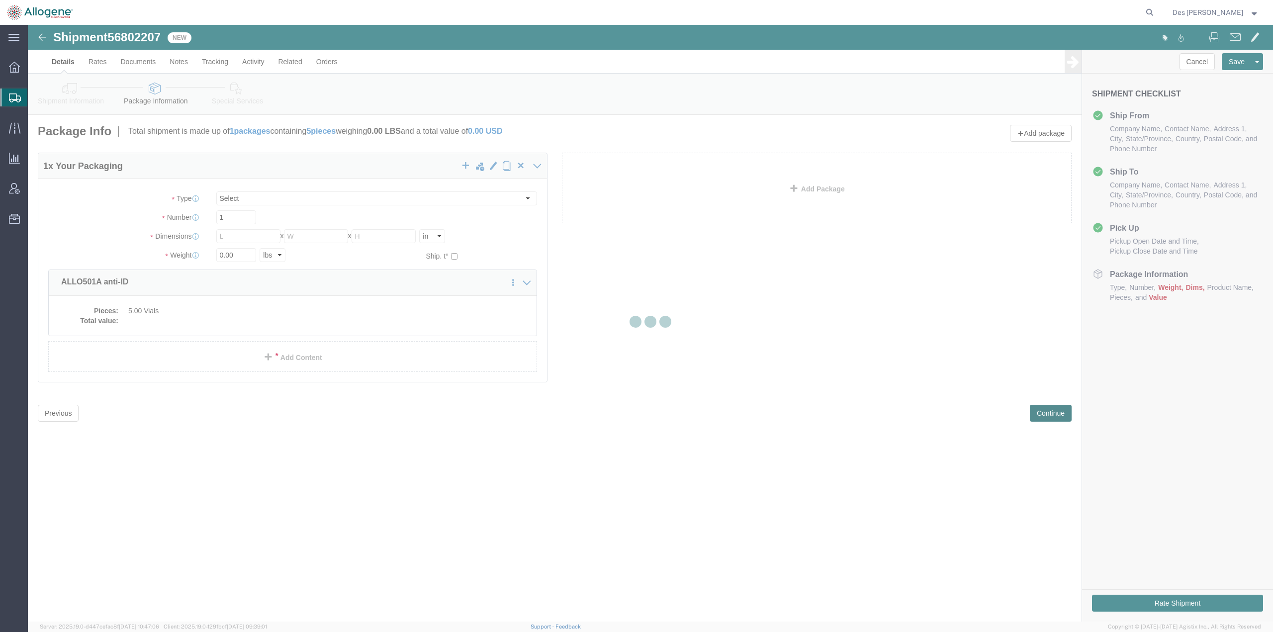
scroll to position [0, 0]
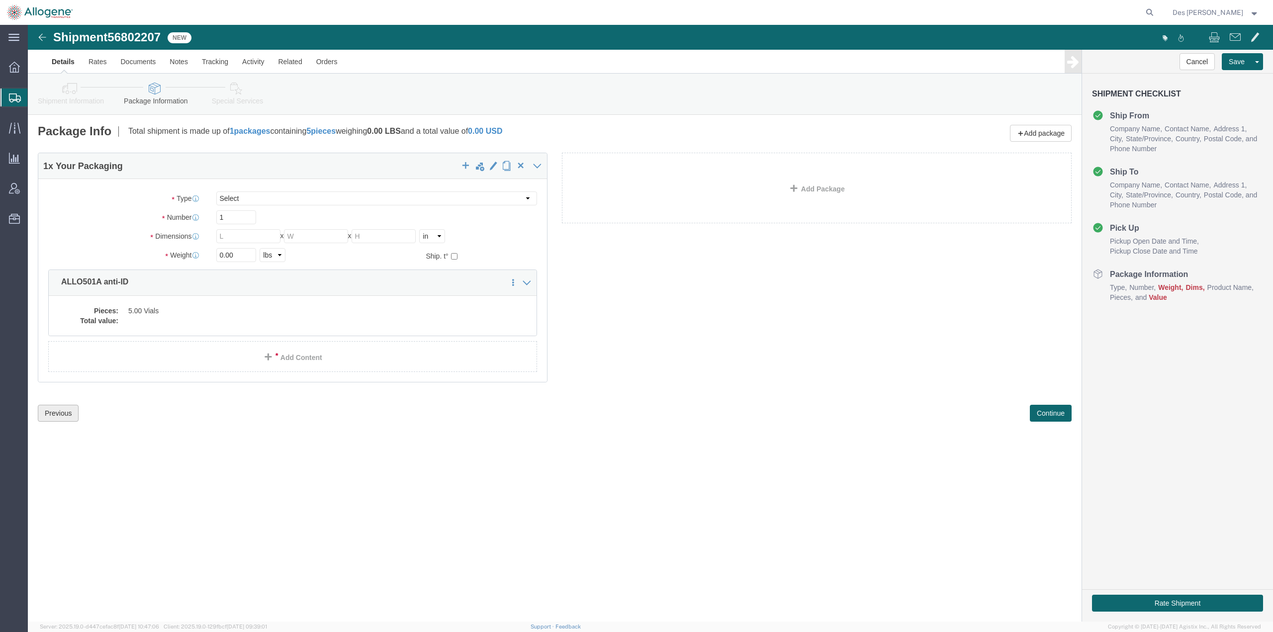
click button "Previous"
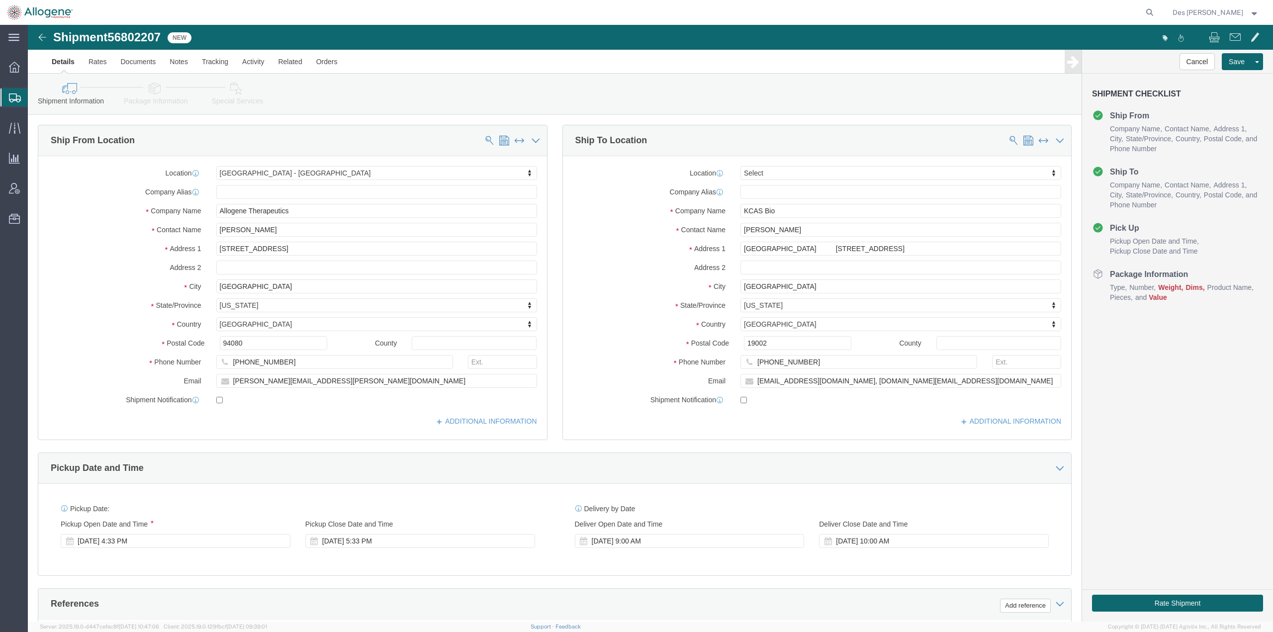
scroll to position [257, 0]
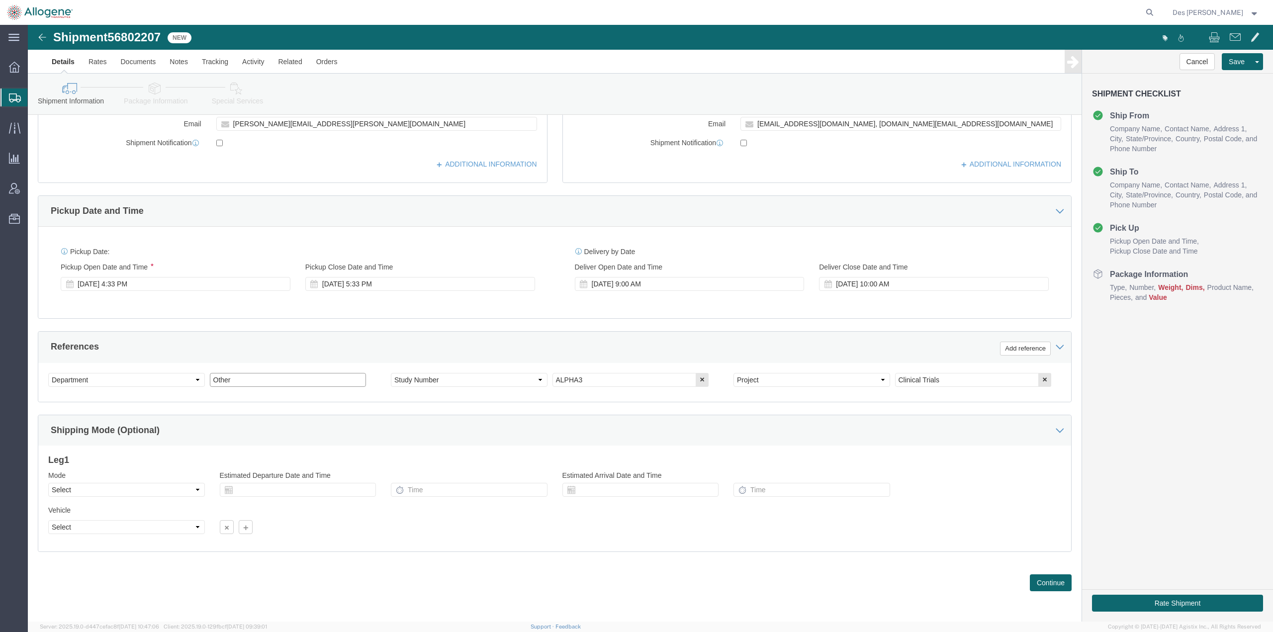
drag, startPoint x: 213, startPoint y: 355, endPoint x: 104, endPoint y: 355, distance: 108.9
click div "Select Account Type Activity ID Airline Appointment Number ASN Batch Request # …"
type input "World Courier"
click div "Previous Continue"
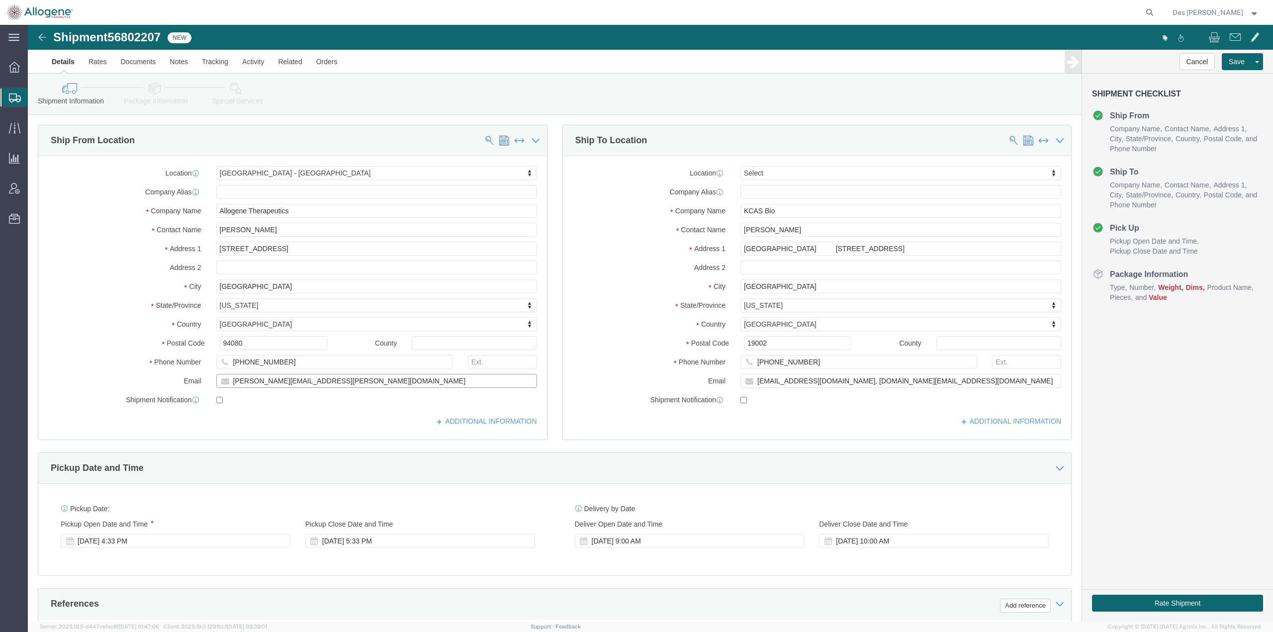
drag, startPoint x: 311, startPoint y: 356, endPoint x: 126, endPoint y: 357, distance: 185.0
click div "Email [PERSON_NAME][EMAIL_ADDRESS][PERSON_NAME][DOMAIN_NAME]"
type input "[EMAIL_ADDRESS][PERSON_NAME][DOMAIN_NAME]"
checkbox input "true"
click input "[EMAIL_ADDRESS][DOMAIN_NAME], [DOMAIN_NAME][EMAIL_ADDRESS][DOMAIN_NAME]"
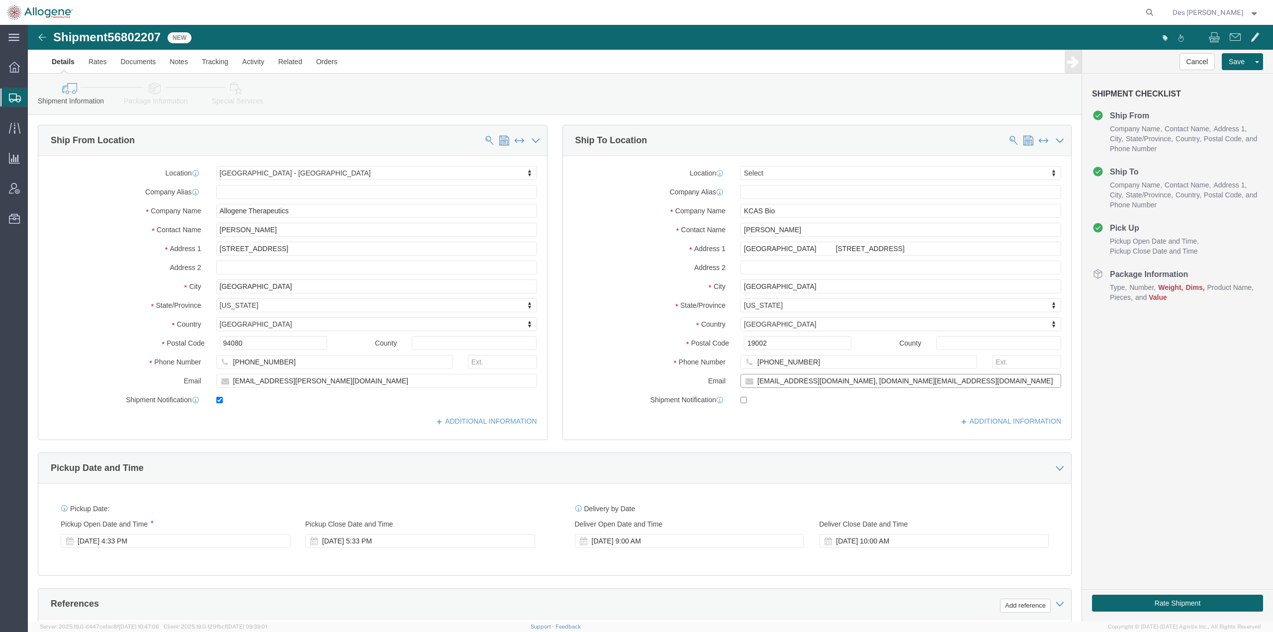
drag, startPoint x: 941, startPoint y: 357, endPoint x: 685, endPoint y: 356, distance: 256.6
click div "Email [EMAIL_ADDRESS][DOMAIN_NAME], [DOMAIN_NAME][EMAIL_ADDRESS][DOMAIN_NAME]"
type input "[EMAIL_ADDRESS][PERSON_NAME][DOMAIN_NAME]"
checkbox input "true"
click button "Save"
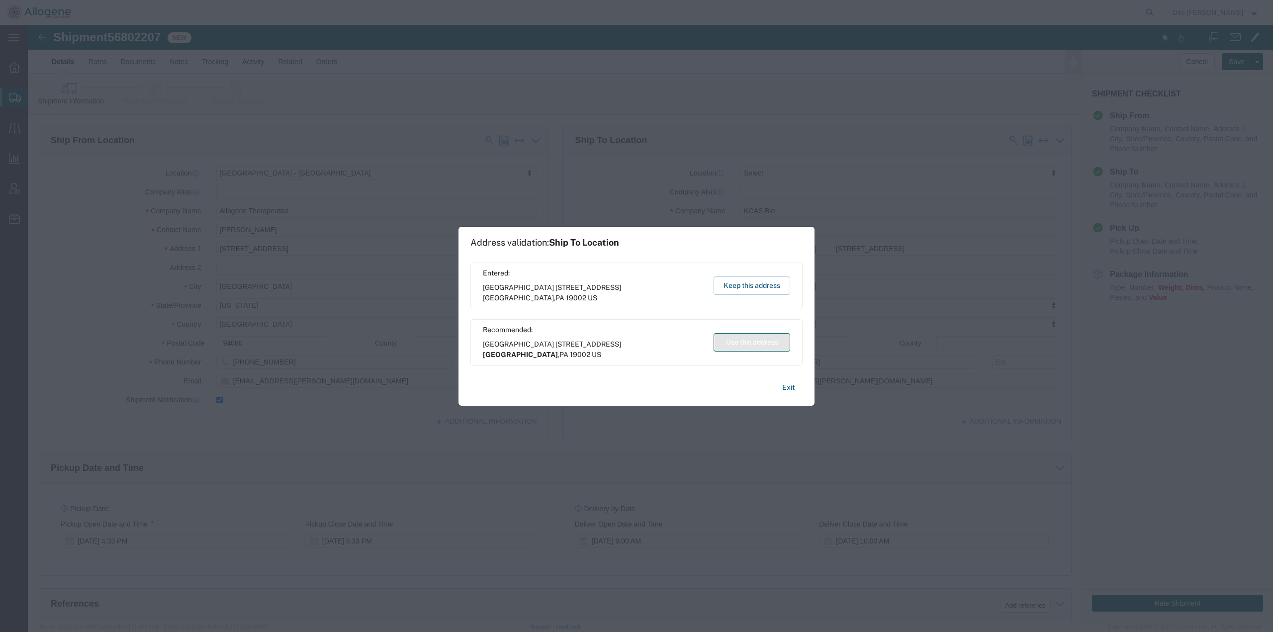
click at [745, 339] on button "Use this address" at bounding box center [752, 342] width 77 height 18
type input "[GEOGRAPHIC_DATA]"
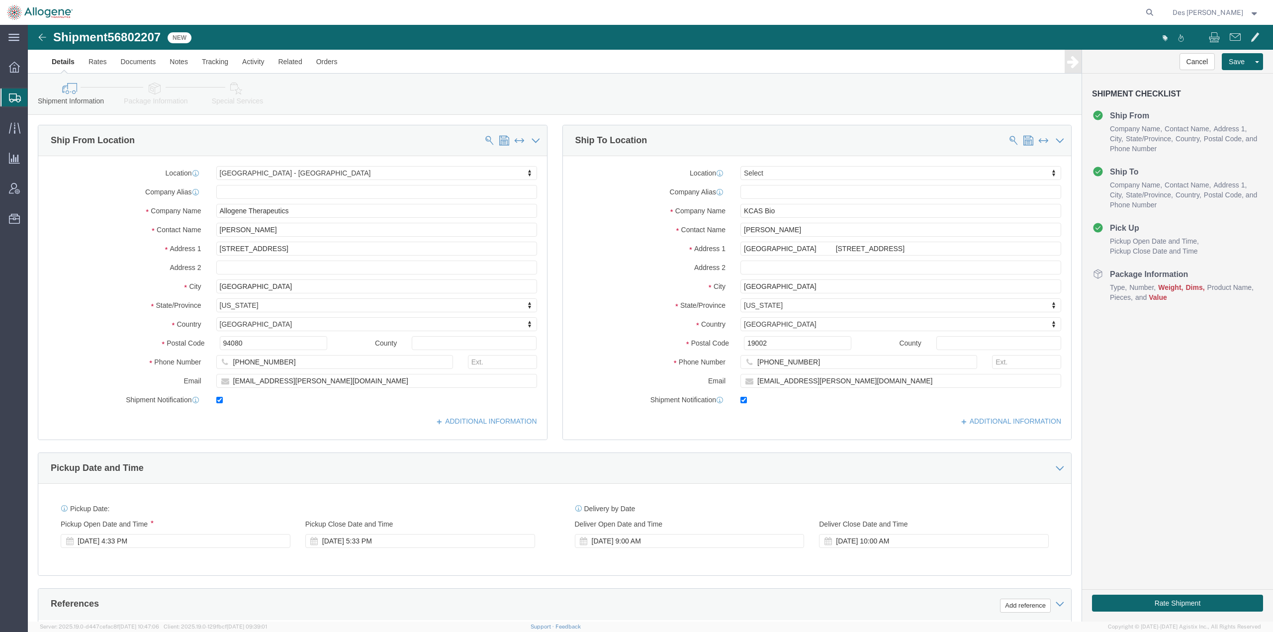
scroll to position [257, 0]
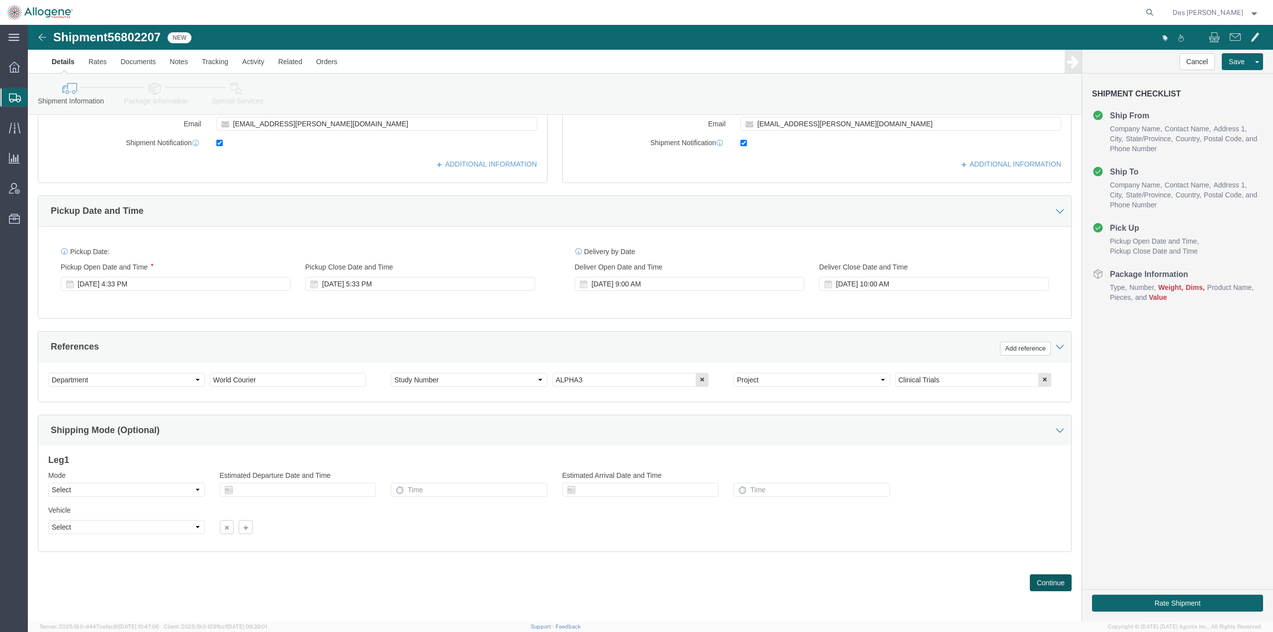
click button "Continue"
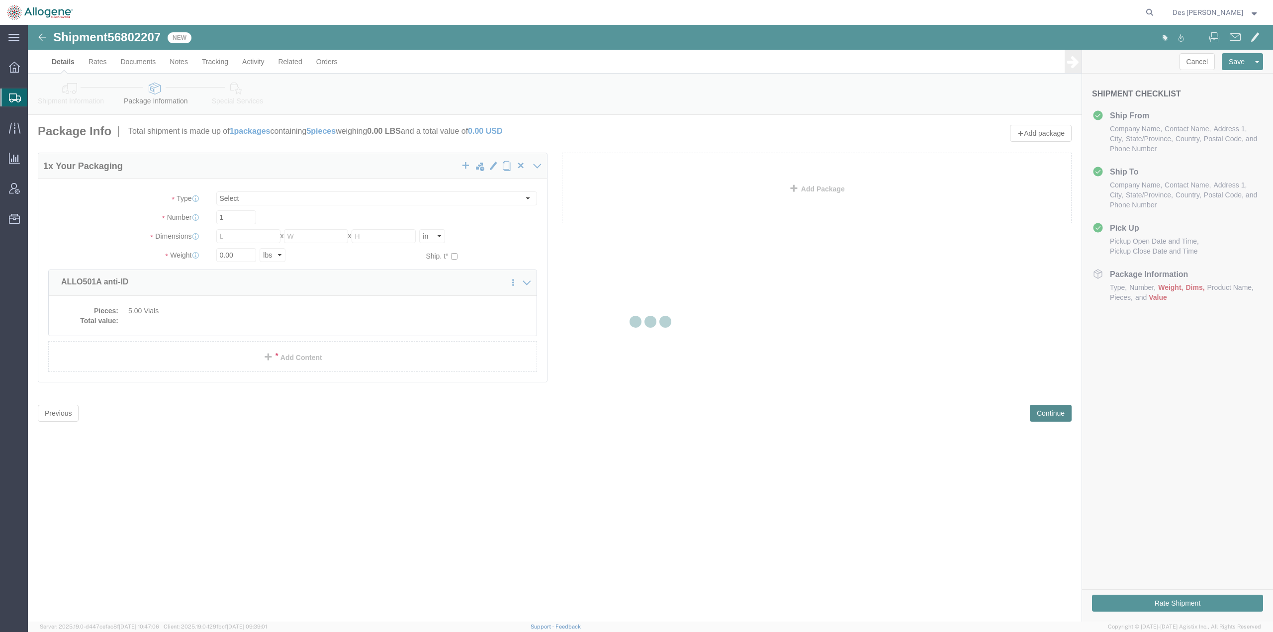
scroll to position [0, 0]
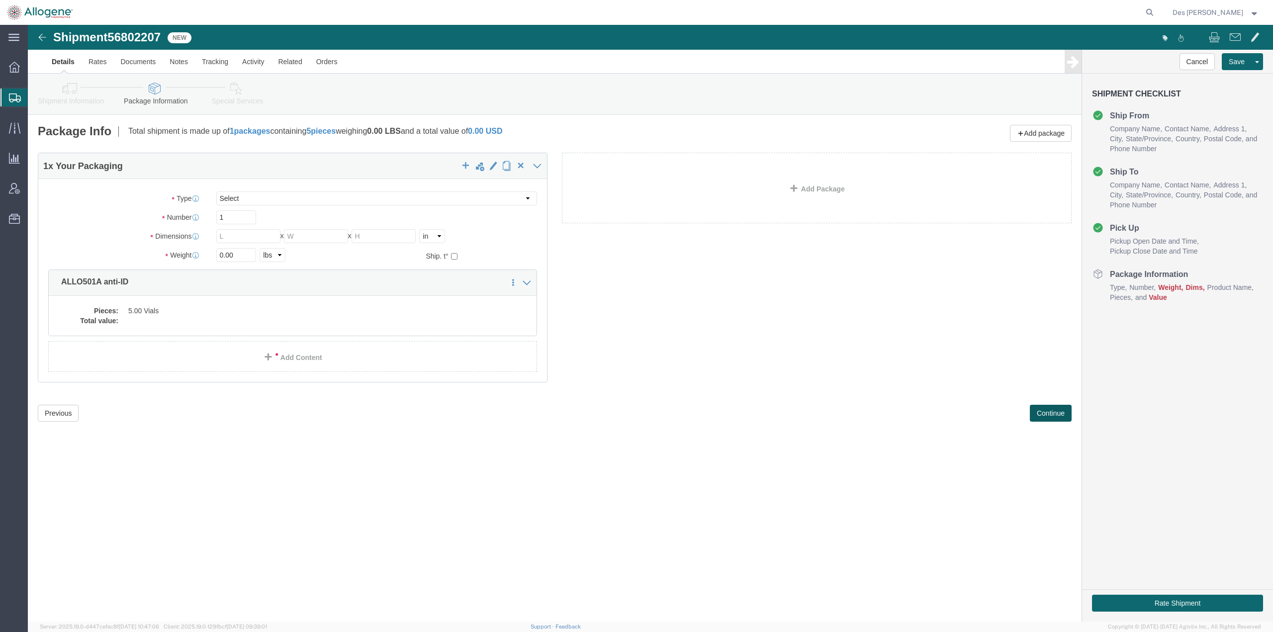
click button "Continue"
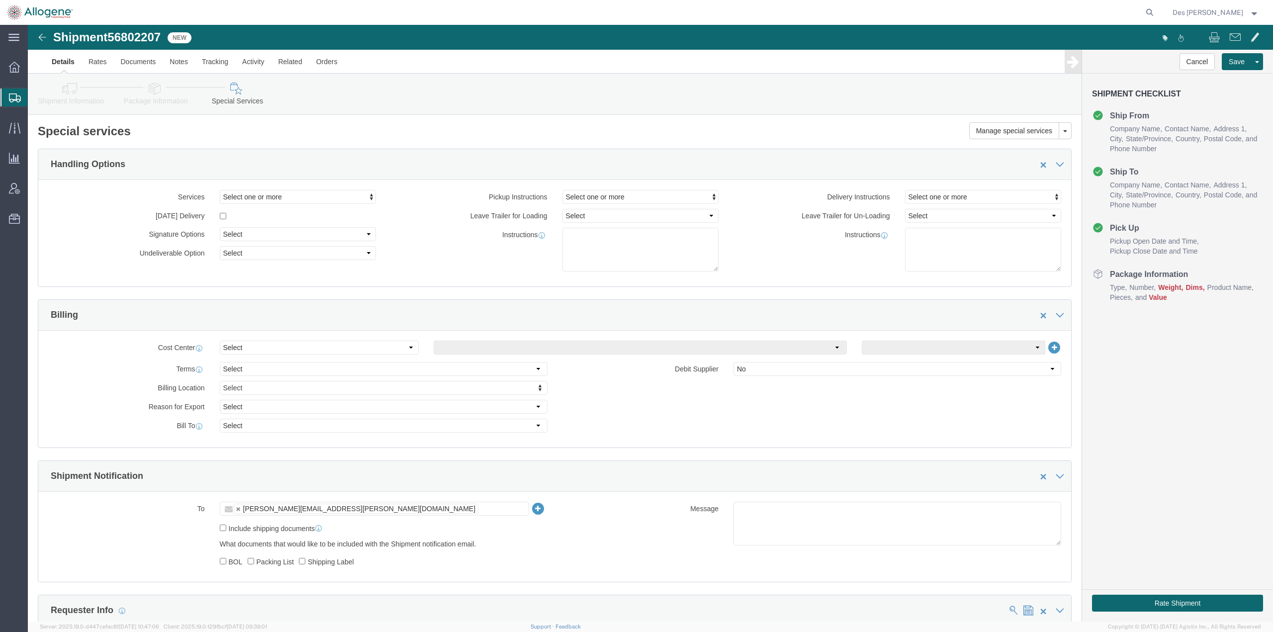
drag, startPoint x: 408, startPoint y: 482, endPoint x: 227, endPoint y: 484, distance: 180.5
click ul "[PERSON_NAME][EMAIL_ADDRESS][PERSON_NAME][DOMAIN_NAME]"
click div "[PERSON_NAME][EMAIL_ADDRESS][PERSON_NAME][DOMAIN_NAME]"
type input "Enter Email Address"
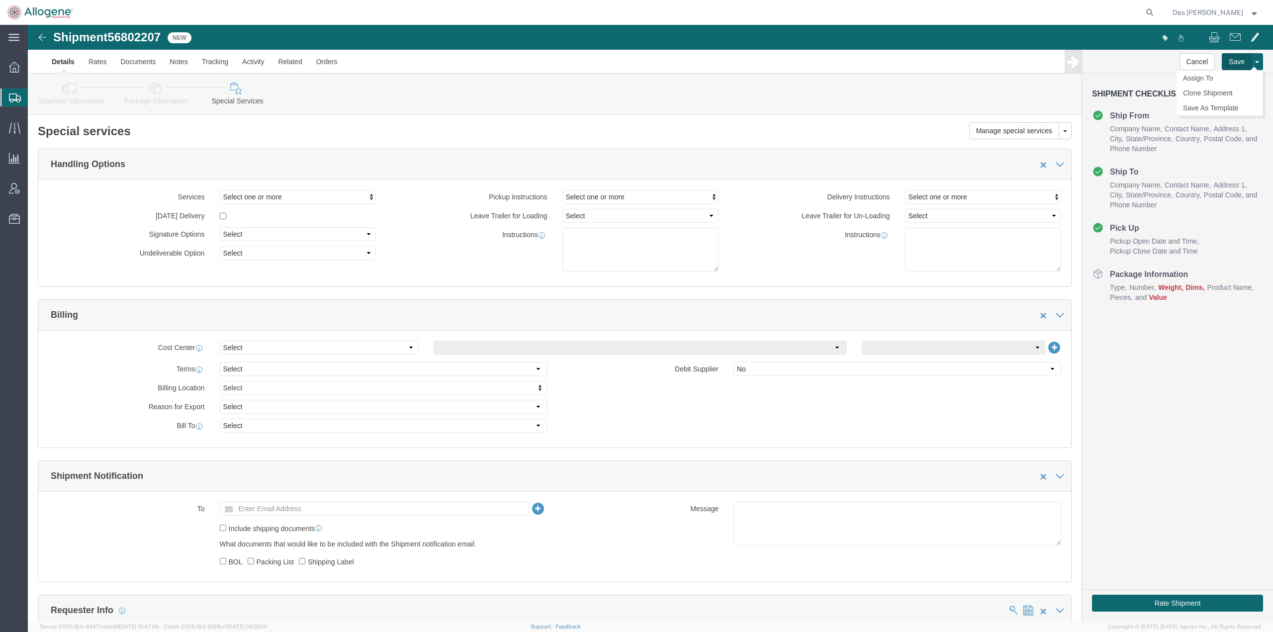
click button "Save"
click div "Cancel Save Assign To Clone Shipment Save As Template Shipment Checklist Ship F…"
click button "Cancel"
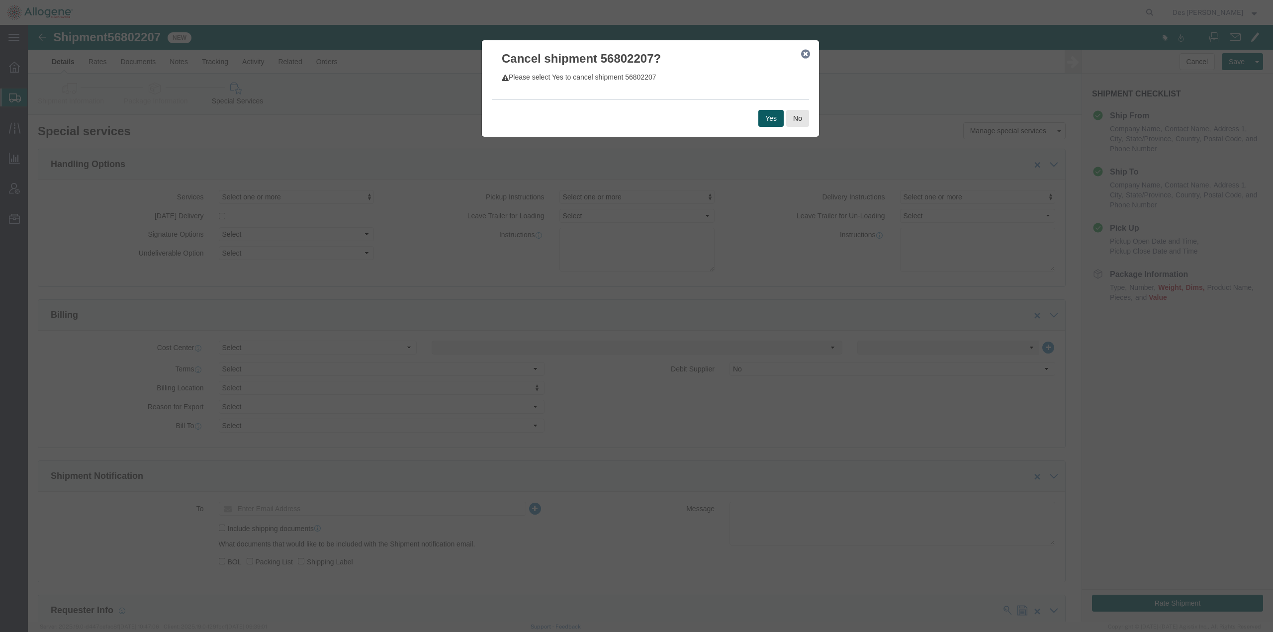
click button "Yes"
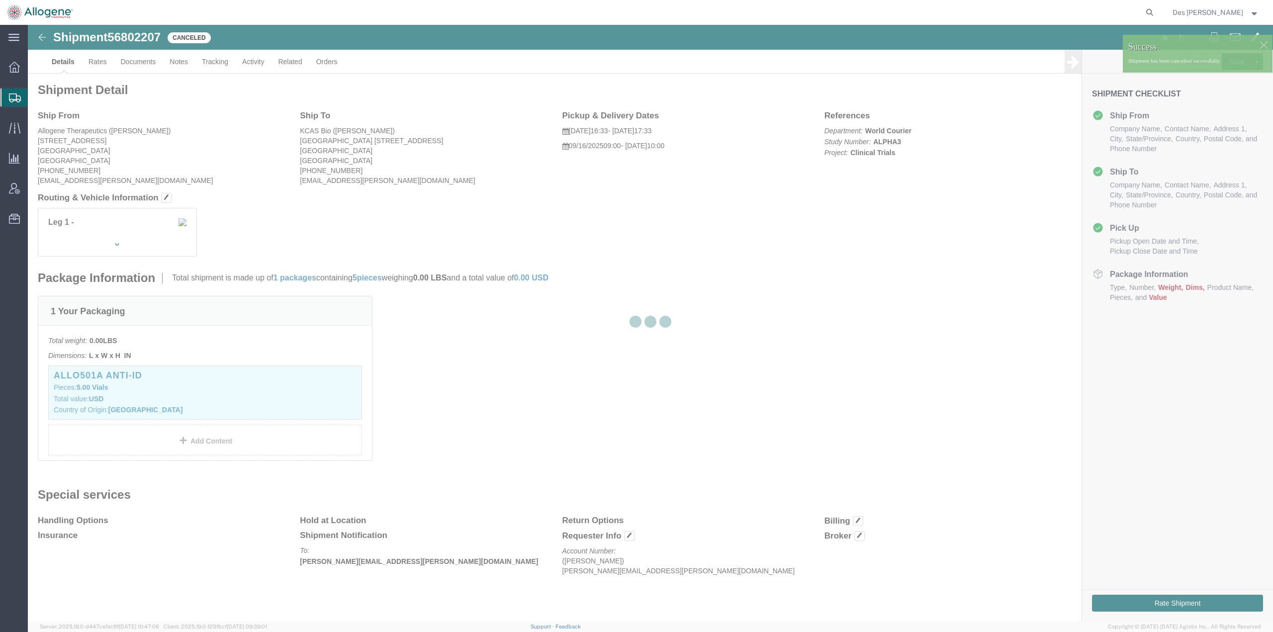
click h2 "Shipment Detail"
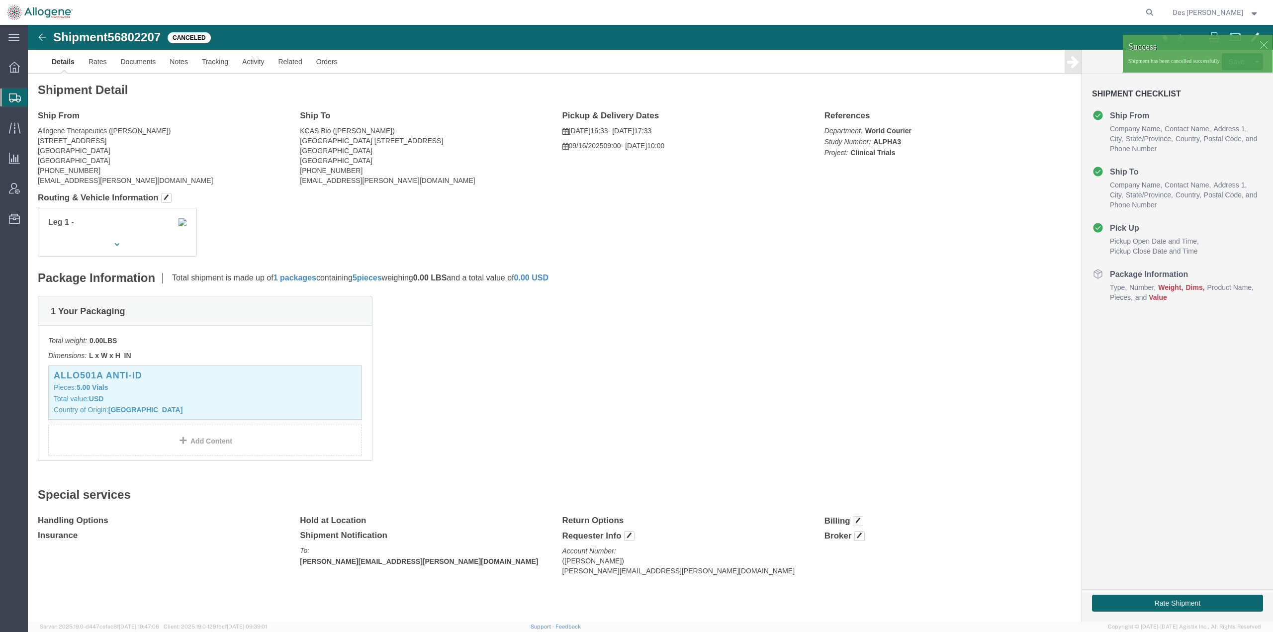
click at [35, 97] on span "Shipments" at bounding box center [31, 98] width 8 height 20
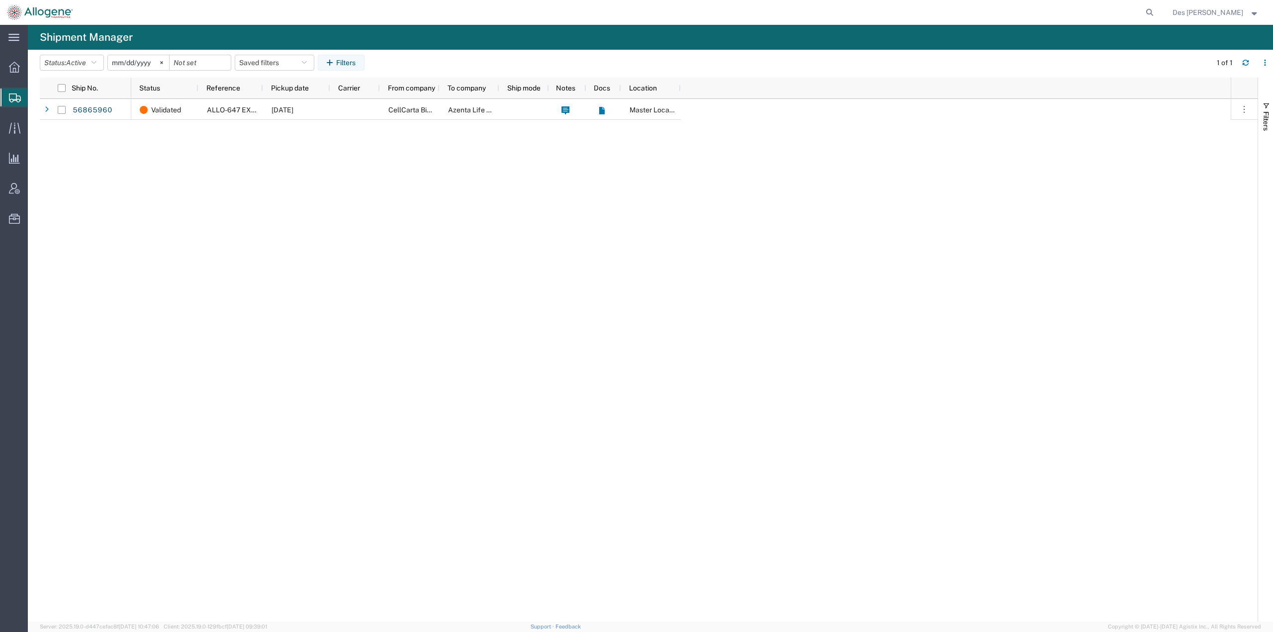
click at [182, 233] on div "Validated ALLO-647 EXPAND [DATE] CellCarta Biosciences Azenta Life Sciences Mas…" at bounding box center [681, 360] width 1100 height 523
drag, startPoint x: 129, startPoint y: 267, endPoint x: 84, endPoint y: 210, distance: 72.2
click at [122, 257] on div "56865960 Validated ALLO-647 EXPAND [DATE] CellCarta Biosciences Azenta Life Sci…" at bounding box center [649, 360] width 1218 height 523
